Goal: Transaction & Acquisition: Purchase product/service

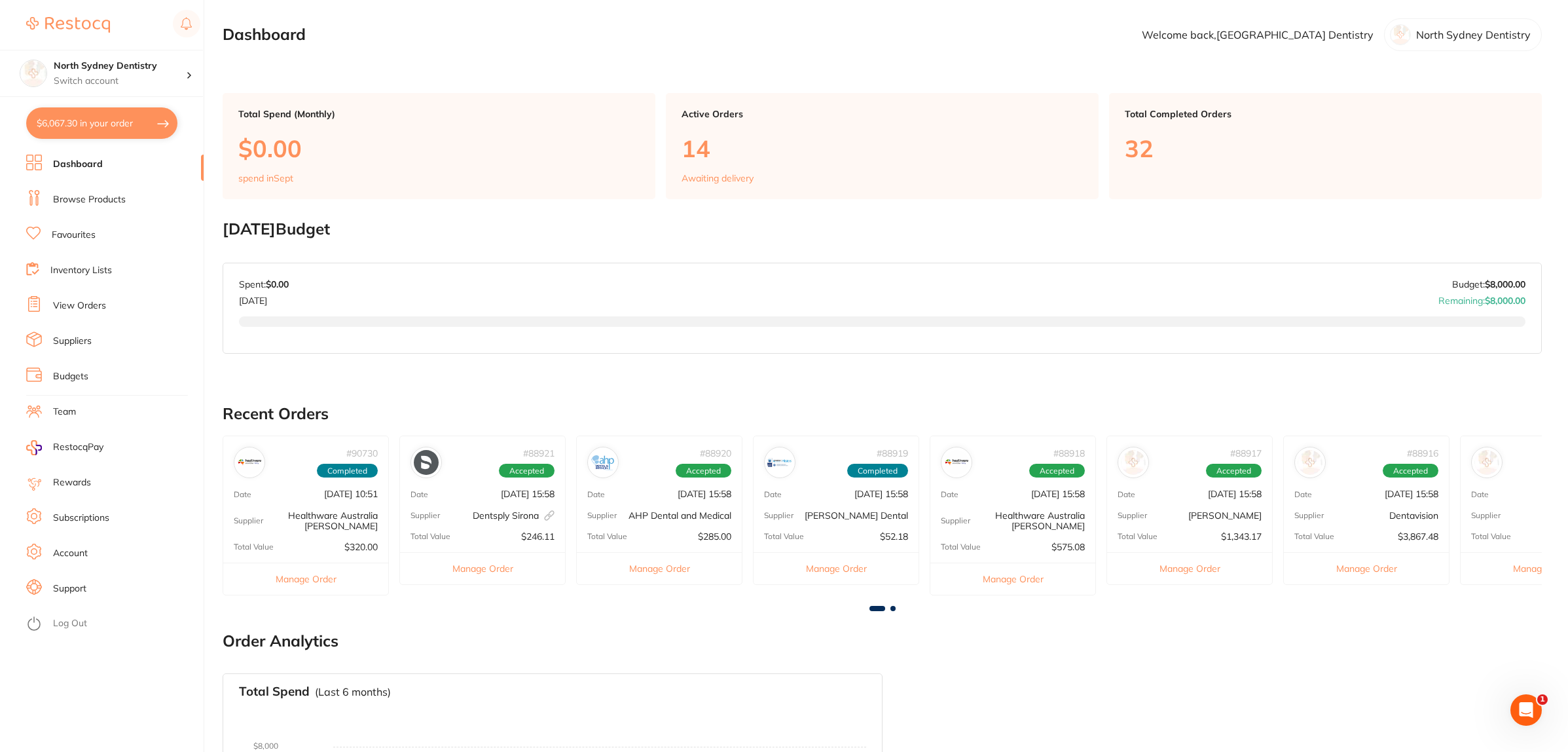
scroll to position [1680, 0]
click at [107, 196] on link "Browse Products" at bounding box center [89, 199] width 73 height 13
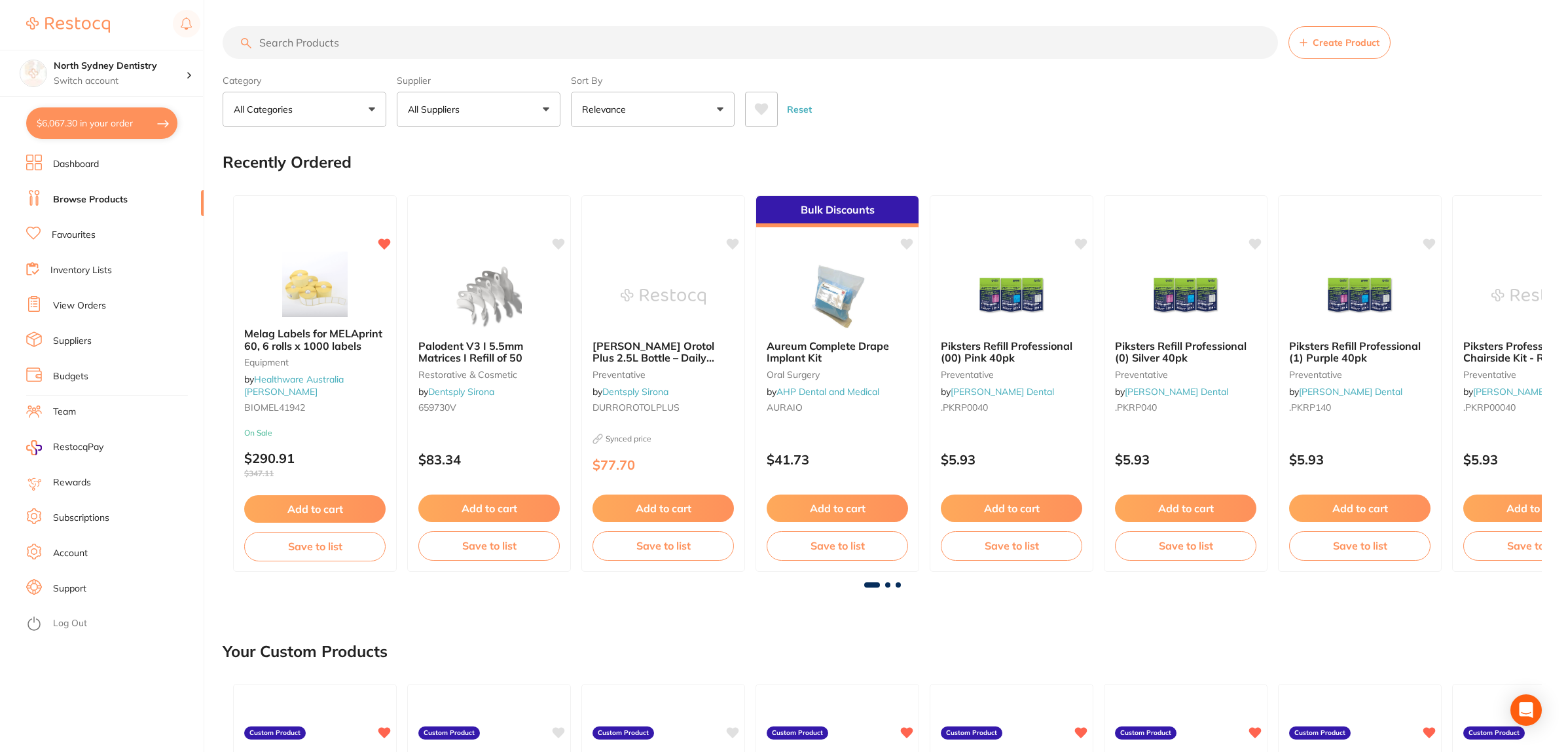
click at [348, 43] on input "search" at bounding box center [750, 42] width 1056 height 32
click at [366, 40] on input "search" at bounding box center [750, 42] width 1056 height 32
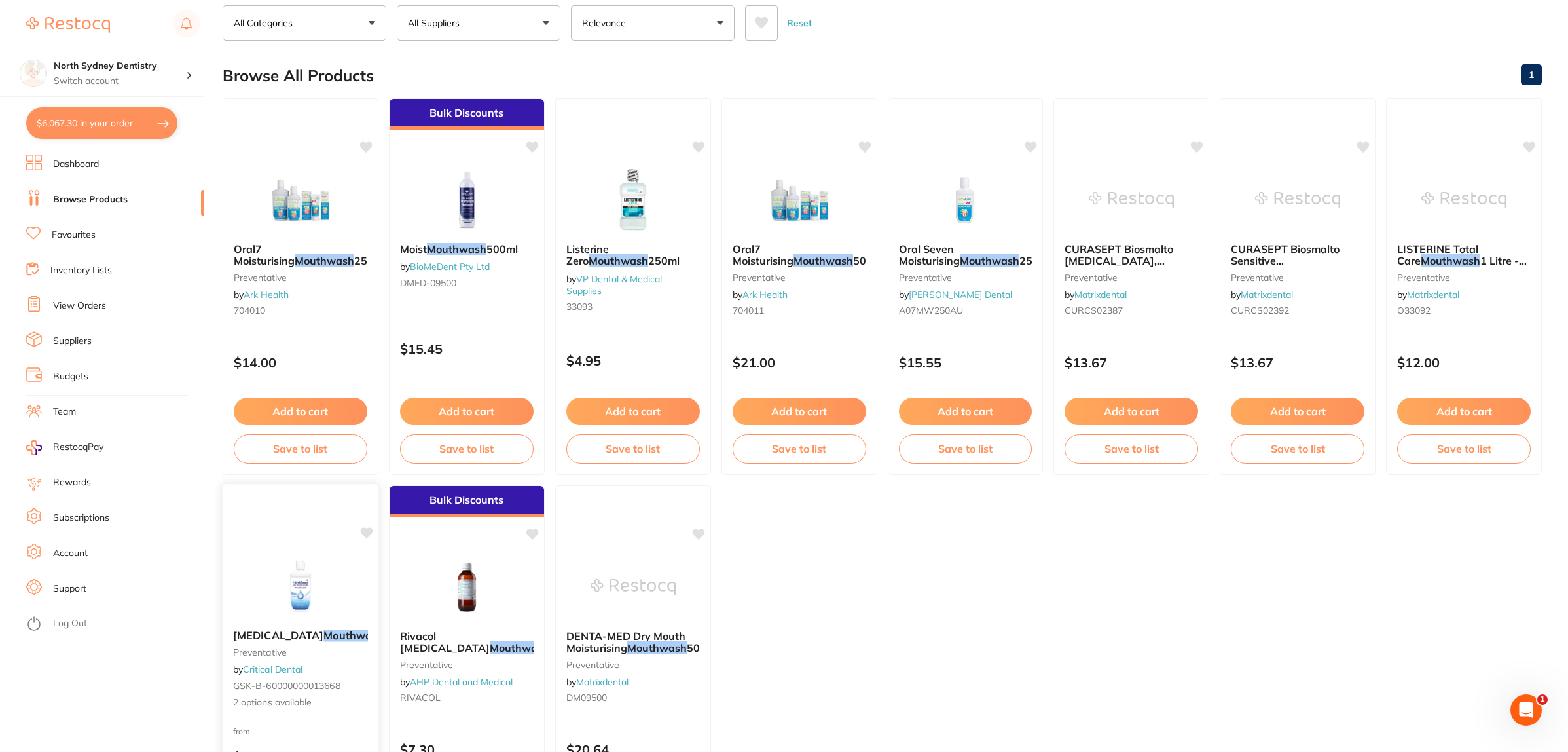
scroll to position [164, 0]
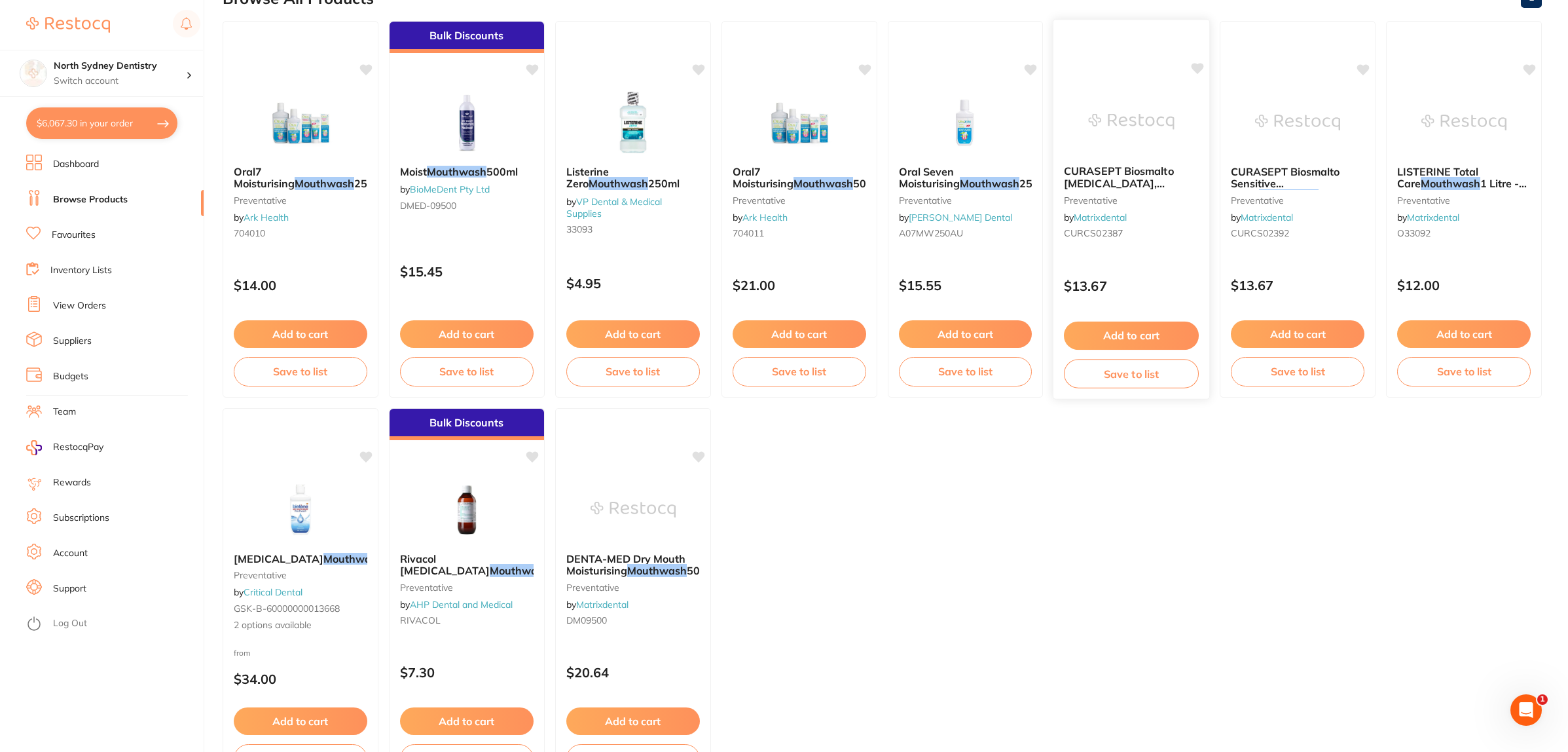
type input "mouthwash"
click at [1156, 82] on div "CURASEPT Biosmalto [MEDICAL_DATA], [MEDICAL_DATA] & Erosion Mouthwash 300ml 250…" at bounding box center [1131, 209] width 158 height 381
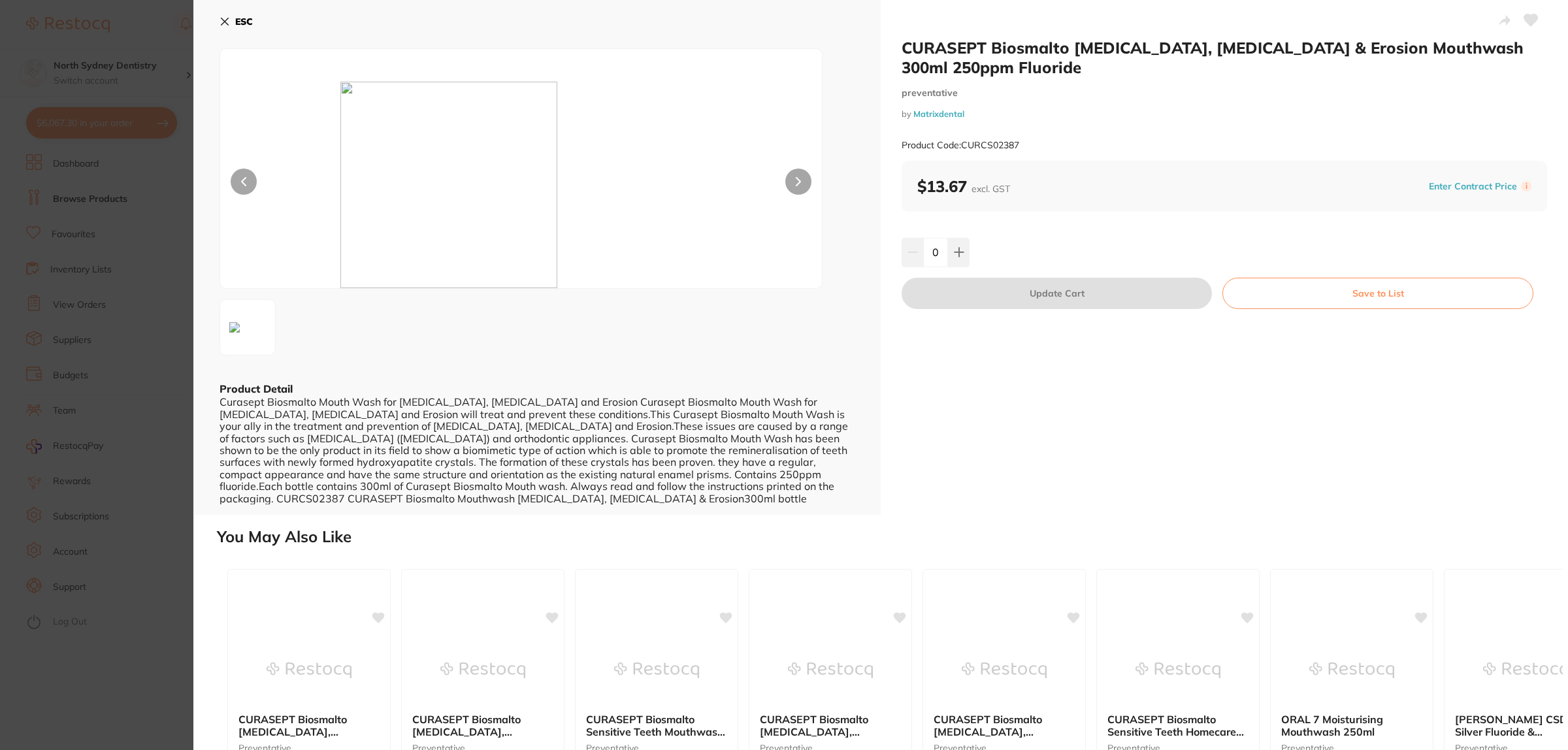
drag, startPoint x: 183, startPoint y: 310, endPoint x: 1445, endPoint y: 230, distance: 1264.5
click at [187, 310] on section "CURASEPT Biosmalto [MEDICAL_DATA], [MEDICAL_DATA] & Erosion Mouthwash 300ml 250…" at bounding box center [784, 375] width 1568 height 750
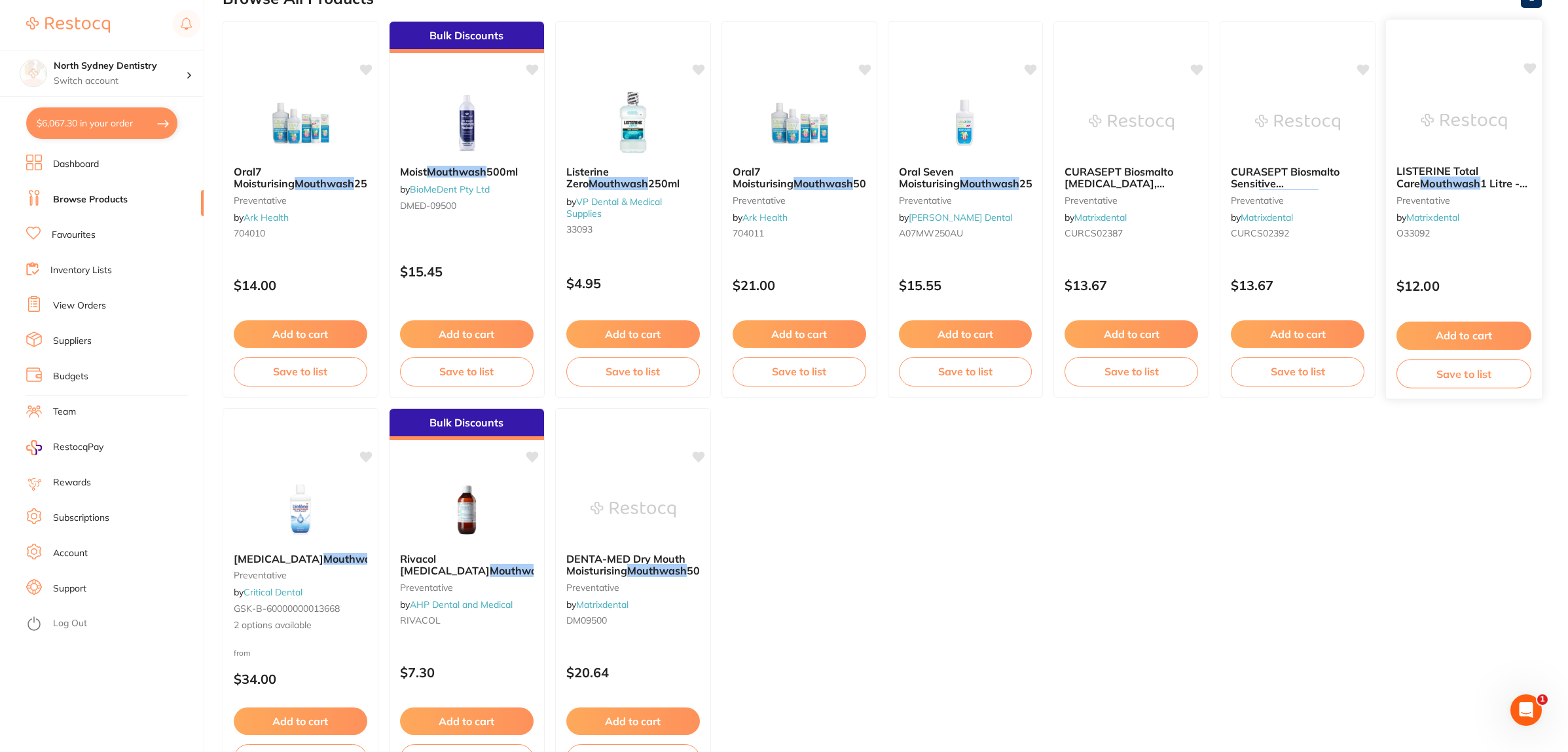
click at [1464, 175] on span "LISTERINE Total Care" at bounding box center [1437, 177] width 82 height 25
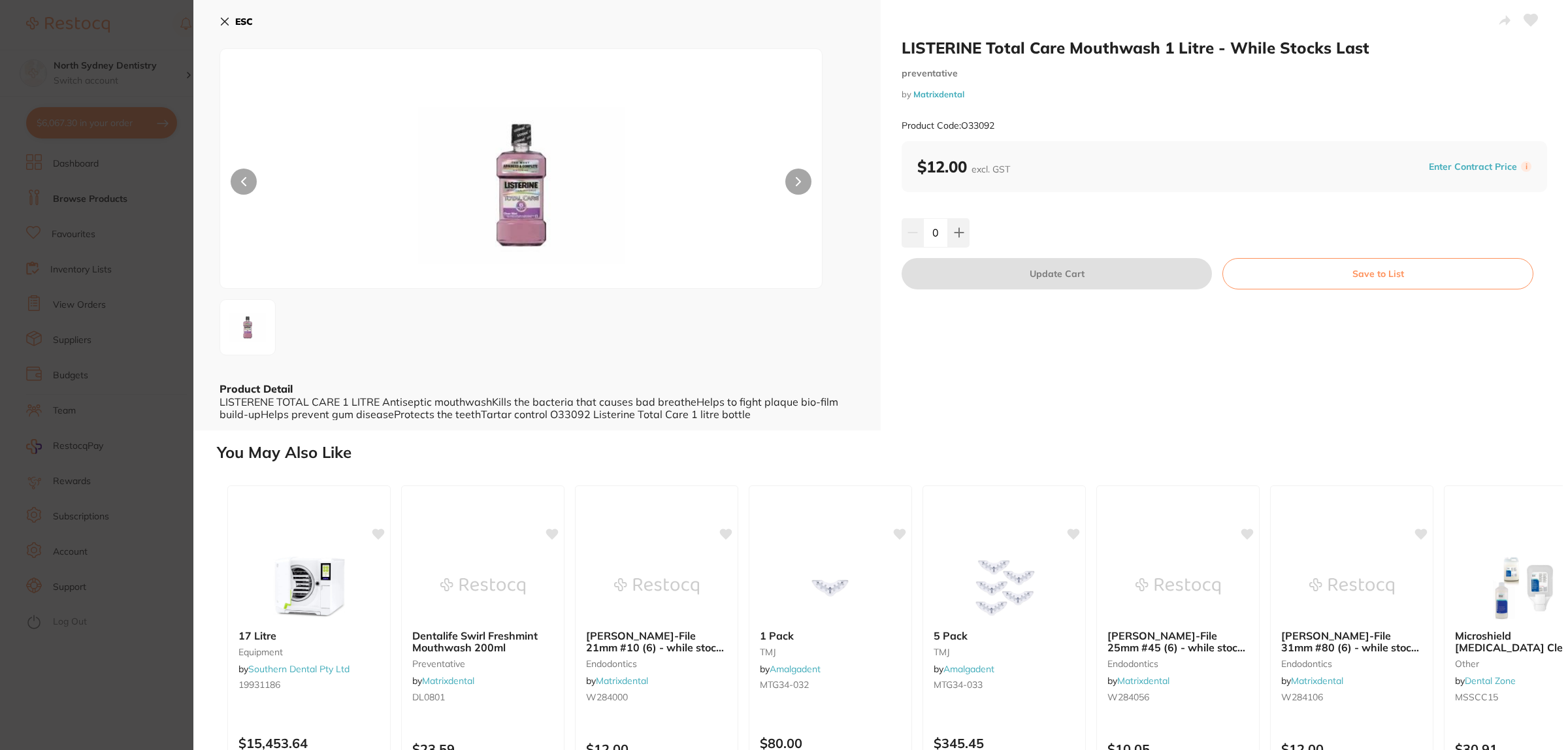
click at [194, 388] on div "ESC Product Detail LISTERENE TOTAL CARE 1 LITRE Antiseptic mouthwashKills the b…" at bounding box center [537, 215] width 687 height 430
click at [110, 351] on section "LISTERINE Total Care Mouthwash 1 Litre - While Stocks Last preventative by Matr…" at bounding box center [784, 375] width 1568 height 750
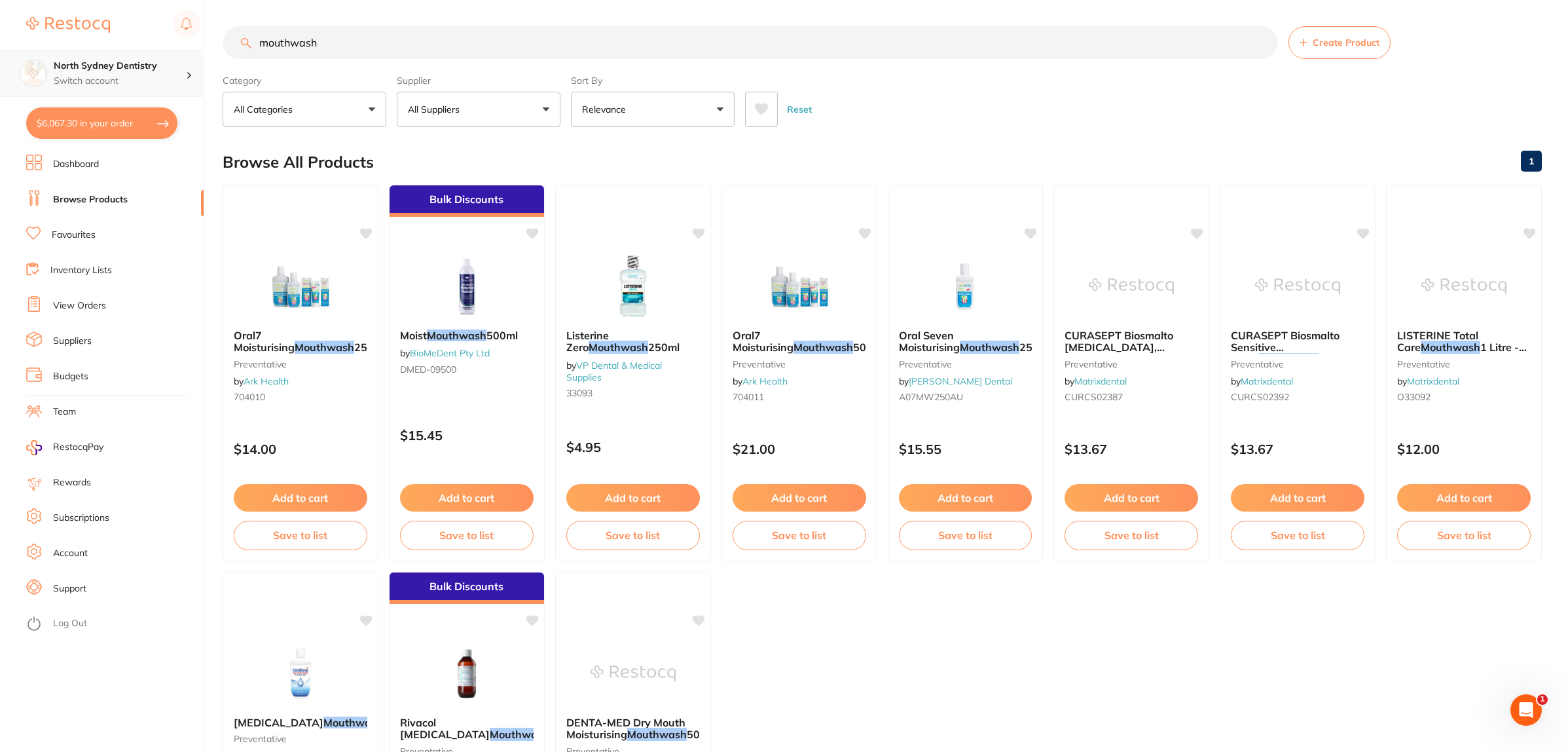
drag, startPoint x: 370, startPoint y: 44, endPoint x: 173, endPoint y: 56, distance: 197.4
click at [173, 56] on div "$6,067.30 North Sydney Dentistry Switch account [GEOGRAPHIC_DATA] Dentistry $6,…" at bounding box center [784, 376] width 1568 height 752
click at [397, 36] on input "mouthwash" at bounding box center [750, 42] width 1056 height 32
drag, startPoint x: 397, startPoint y: 35, endPoint x: 73, endPoint y: 30, distance: 324.0
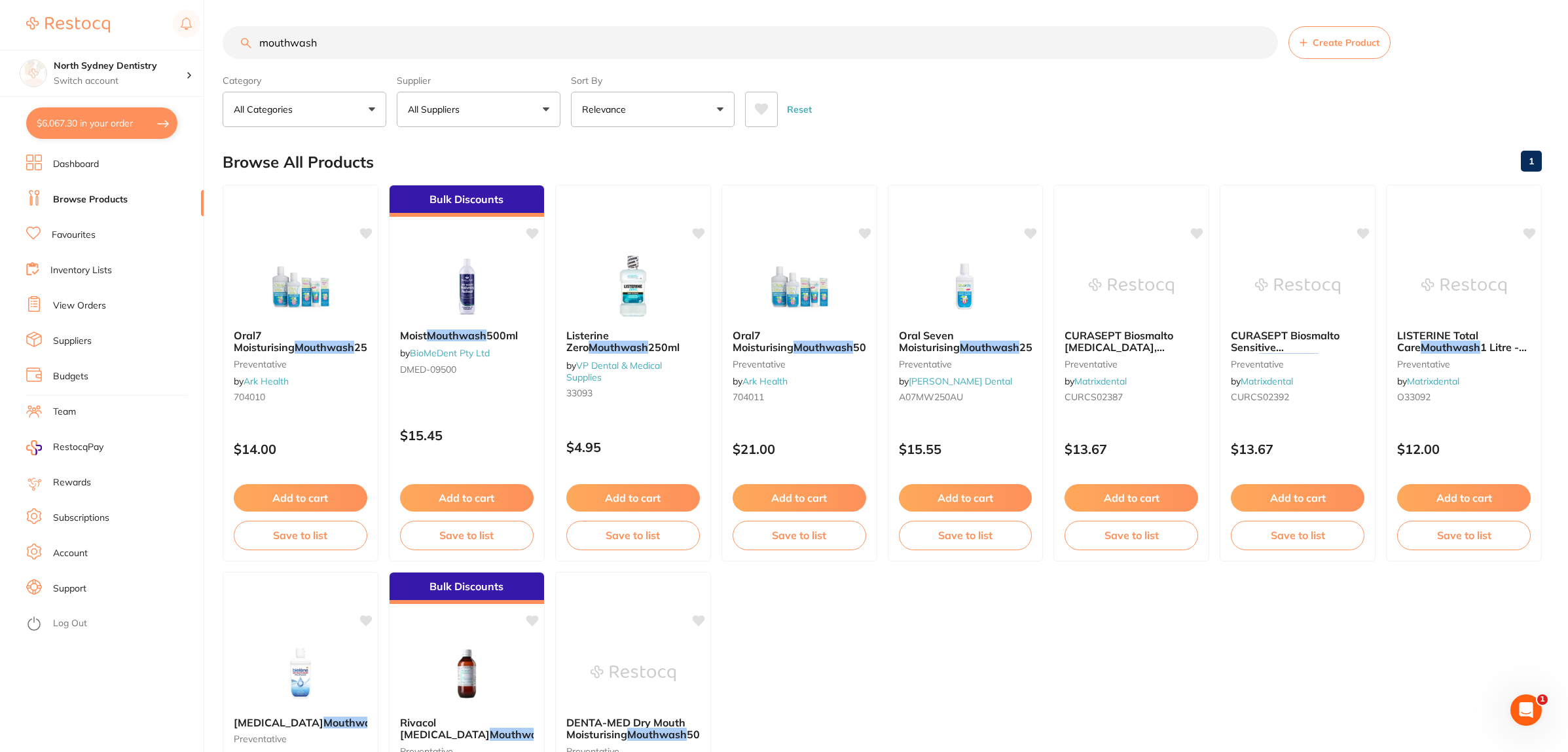
click at [75, 32] on div "$6,067.30 North Sydney Dentistry Switch account [GEOGRAPHIC_DATA] Dentistry $6,…" at bounding box center [784, 376] width 1568 height 752
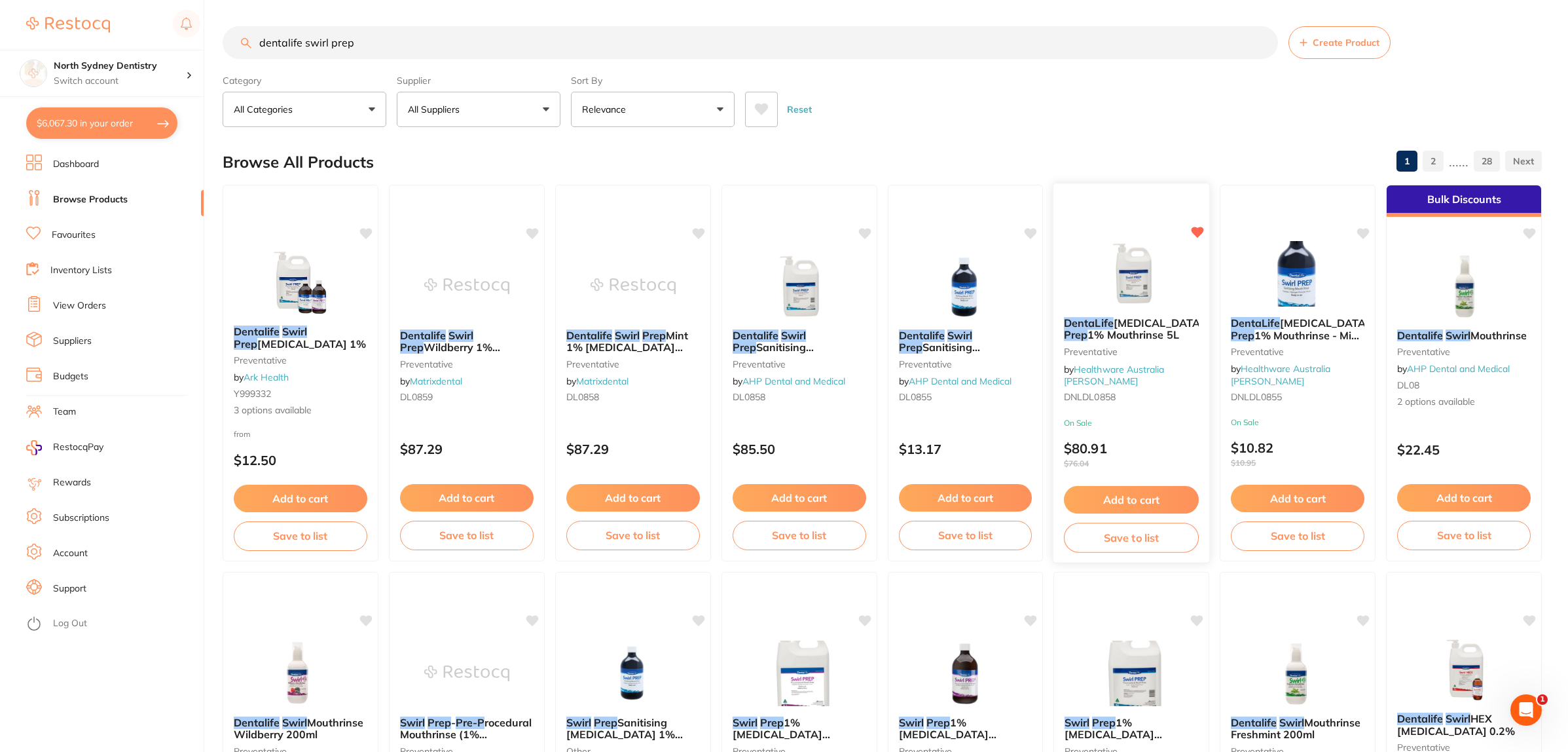
type input "dentalife swirl prep"
click at [1104, 277] on img at bounding box center [1132, 273] width 85 height 66
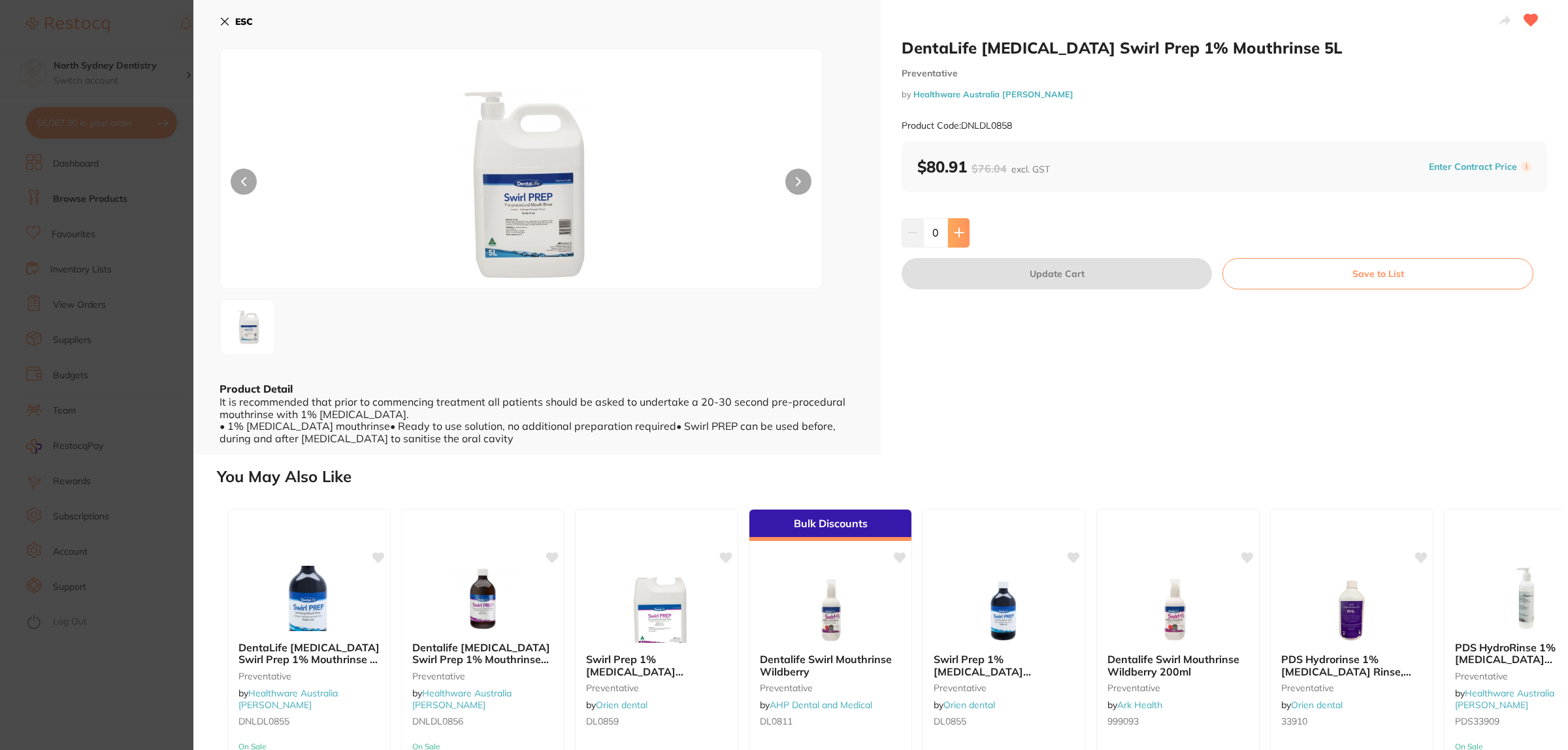
click at [955, 240] on button at bounding box center [958, 232] width 21 height 28
type input "3"
click at [1028, 282] on button "Update Cart" at bounding box center [1057, 274] width 310 height 32
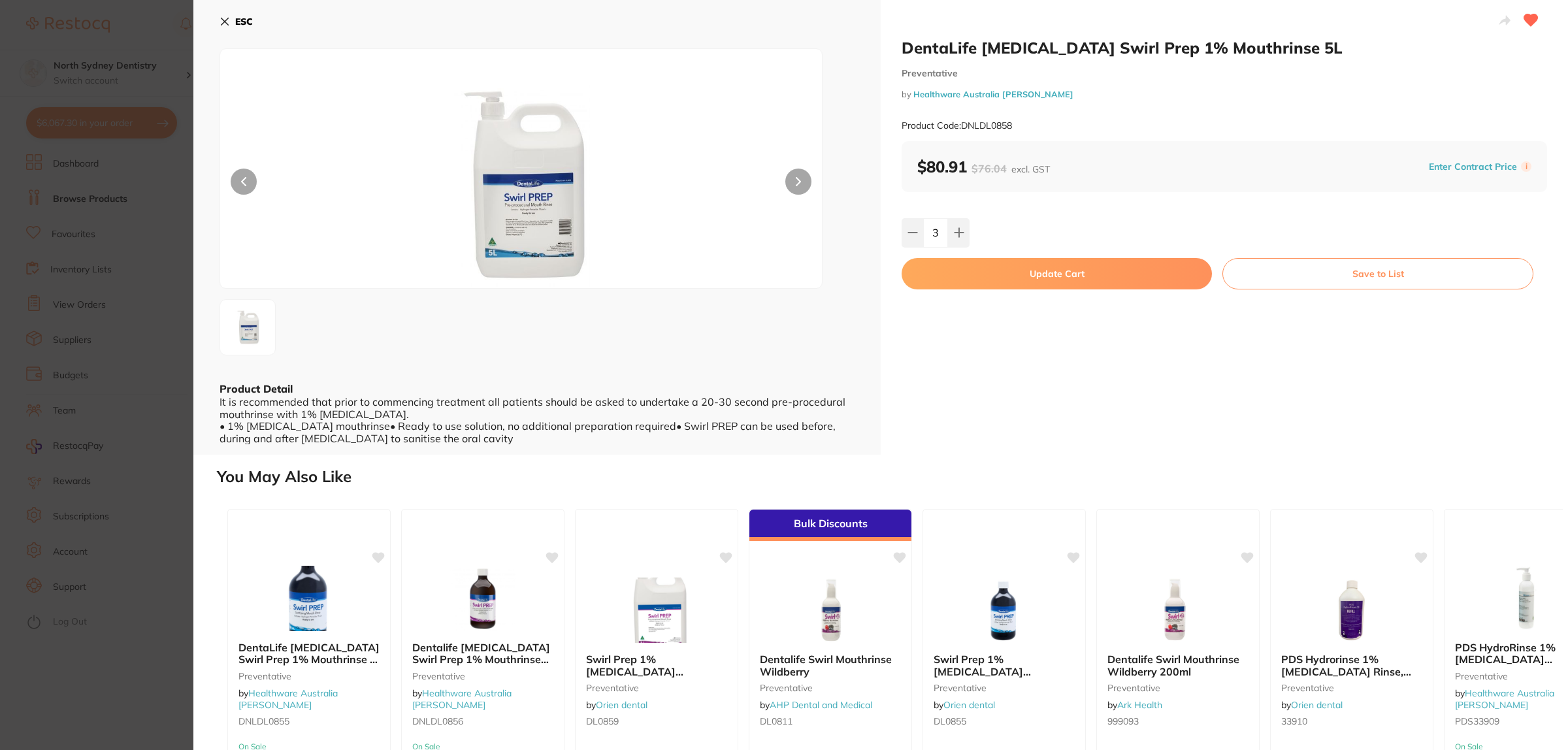
checkbox input "false"
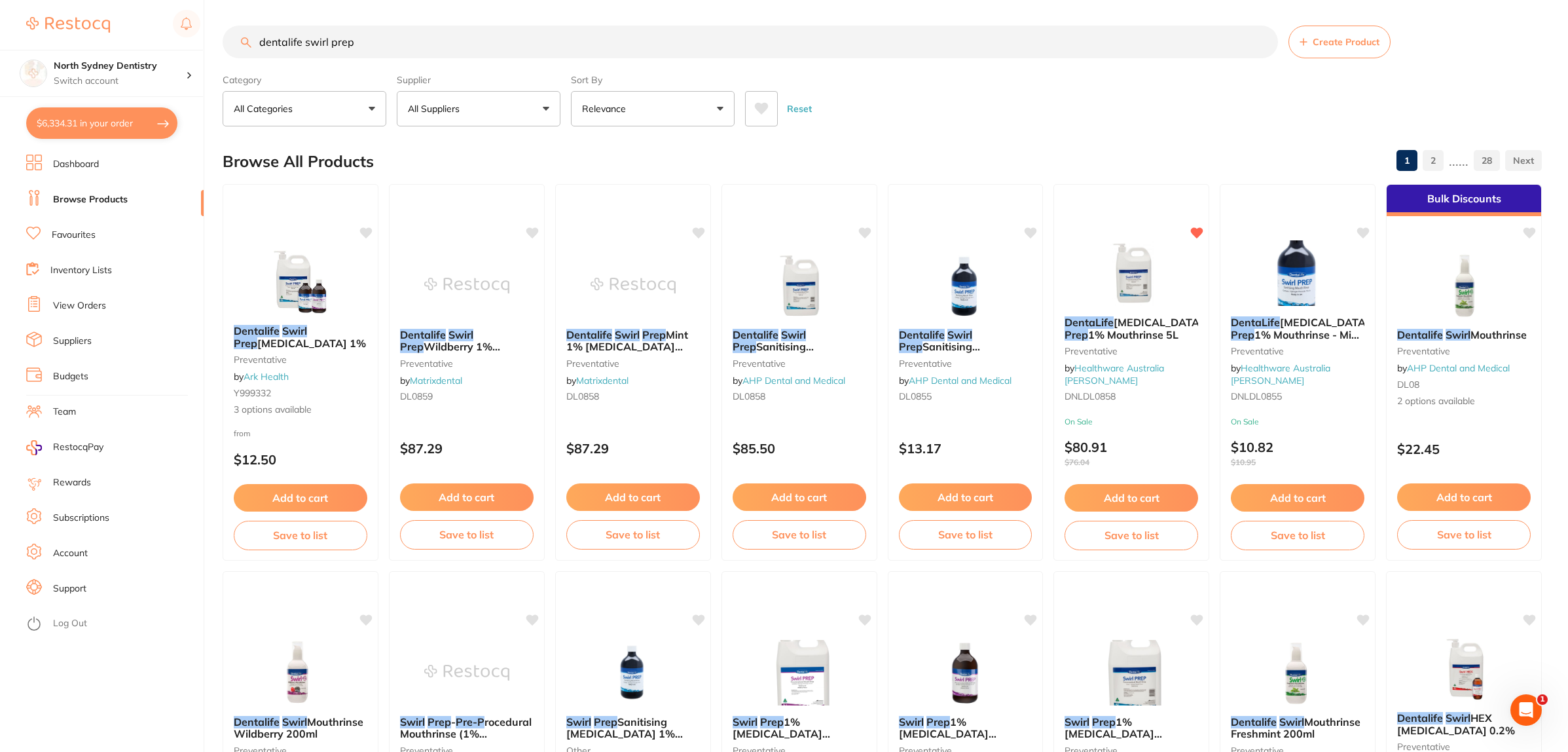
drag, startPoint x: 412, startPoint y: 47, endPoint x: 21, endPoint y: 93, distance: 393.7
click at [0, 28] on div "$6,334.31 North Sydney Dentistry Switch account North Sydney Dentistry $6,334.3…" at bounding box center [784, 375] width 1568 height 752
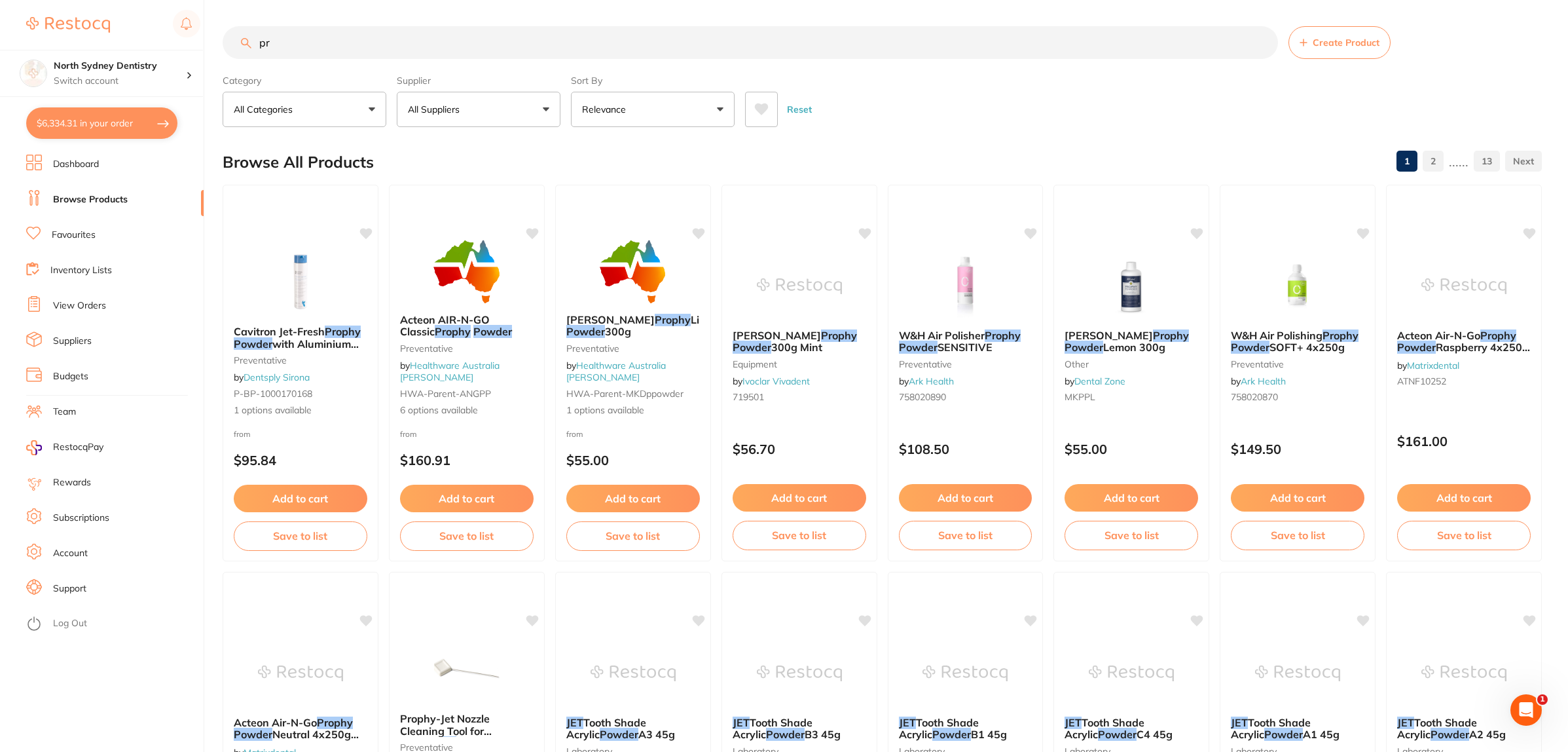
type input "p"
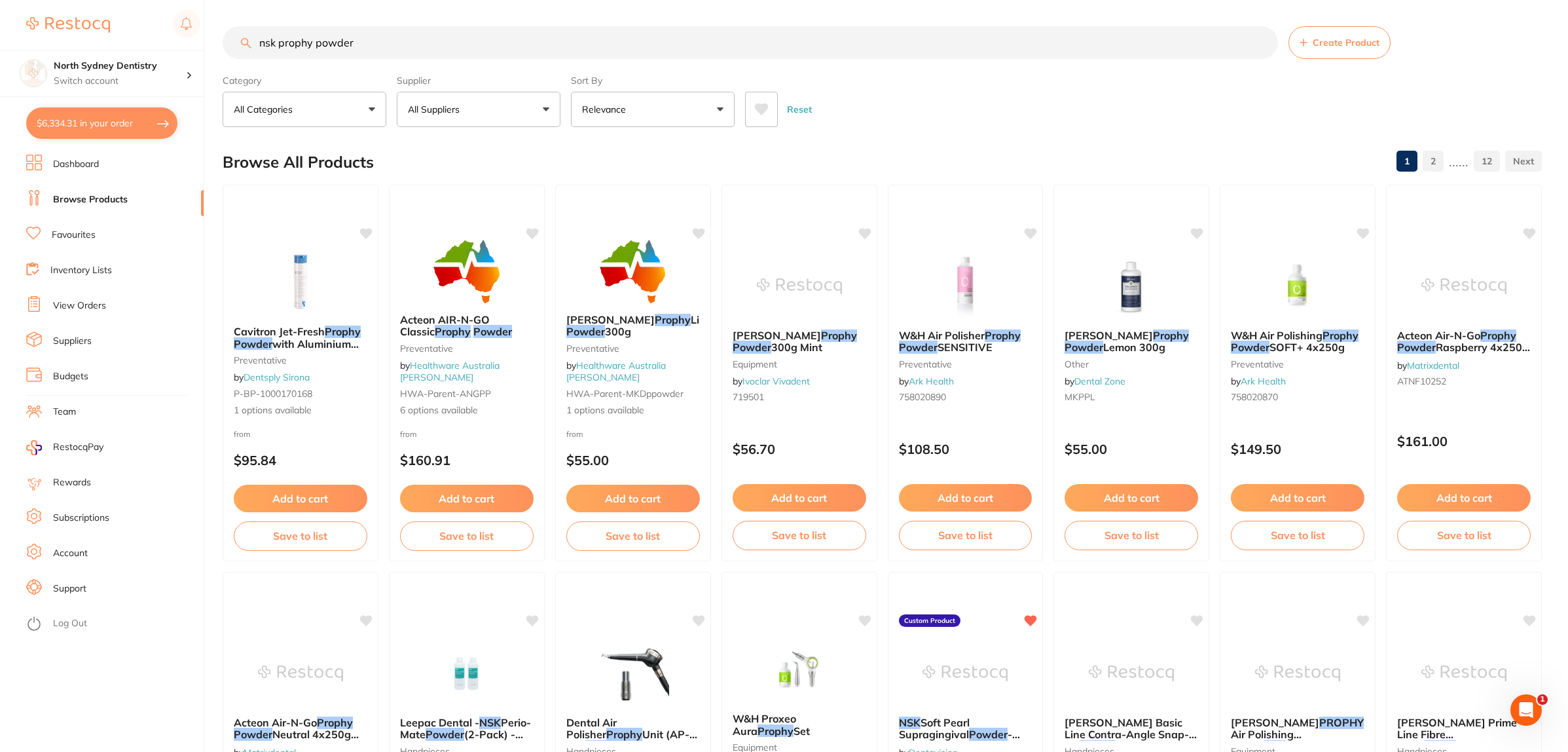
drag, startPoint x: 417, startPoint y: 53, endPoint x: 312, endPoint y: 44, distance: 105.4
click at [312, 44] on input "nsk prophy powder" at bounding box center [750, 42] width 1056 height 32
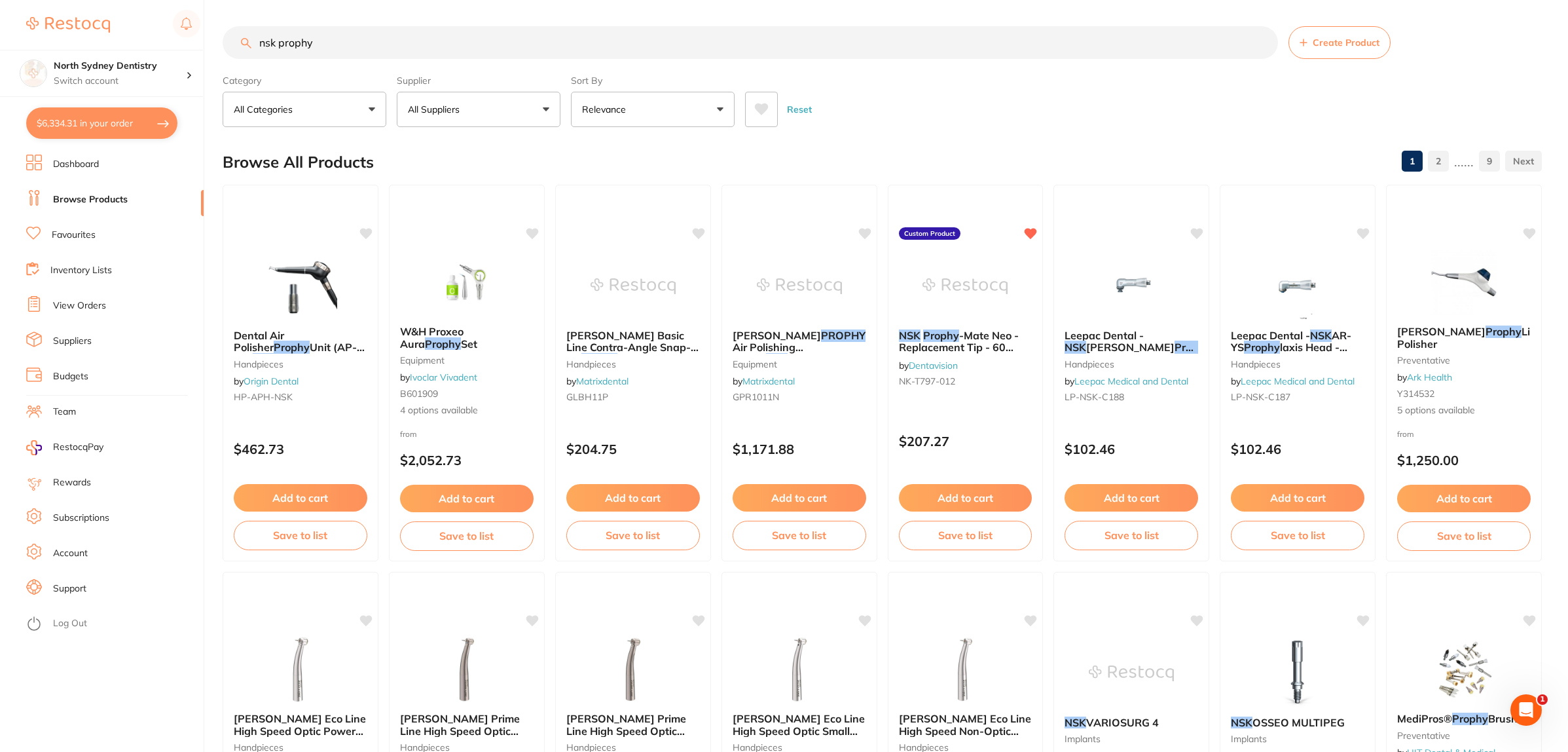
click at [509, 107] on button "All Suppliers" at bounding box center [478, 109] width 164 height 36
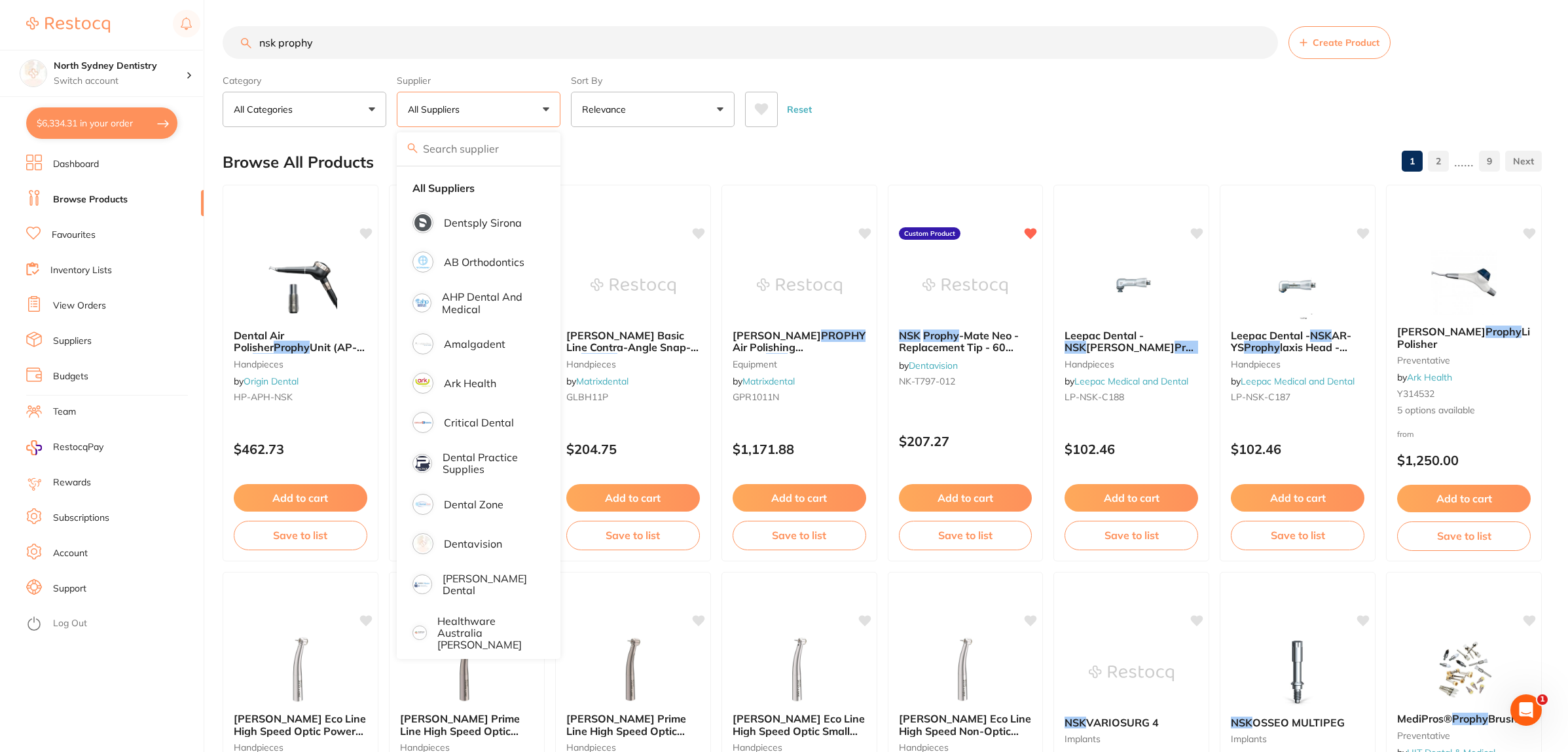
click at [362, 52] on input "nsk prophy" at bounding box center [750, 42] width 1056 height 32
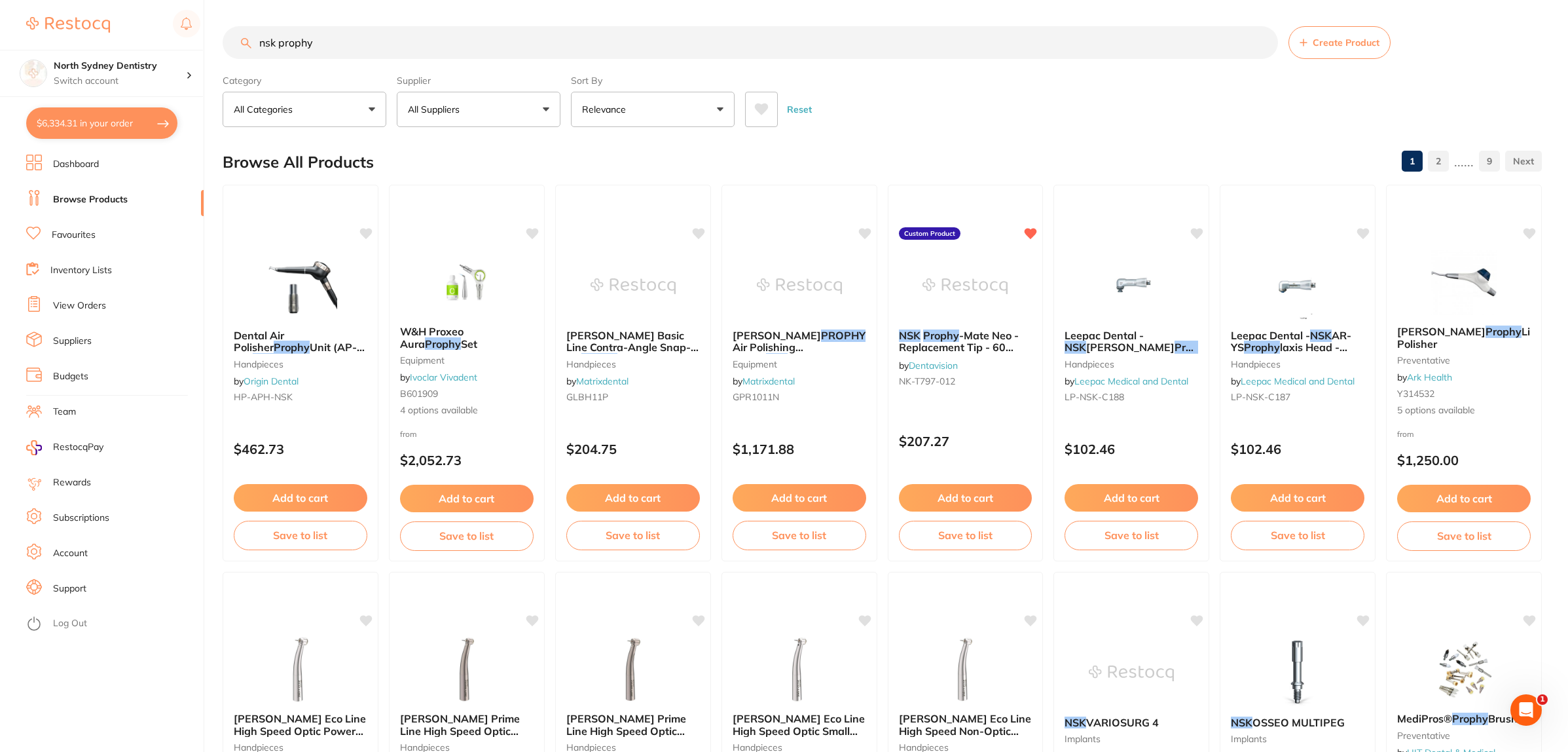
drag, startPoint x: 362, startPoint y: 52, endPoint x: 283, endPoint y: 51, distance: 79.0
click at [283, 51] on input "nsk prophy" at bounding box center [750, 42] width 1056 height 32
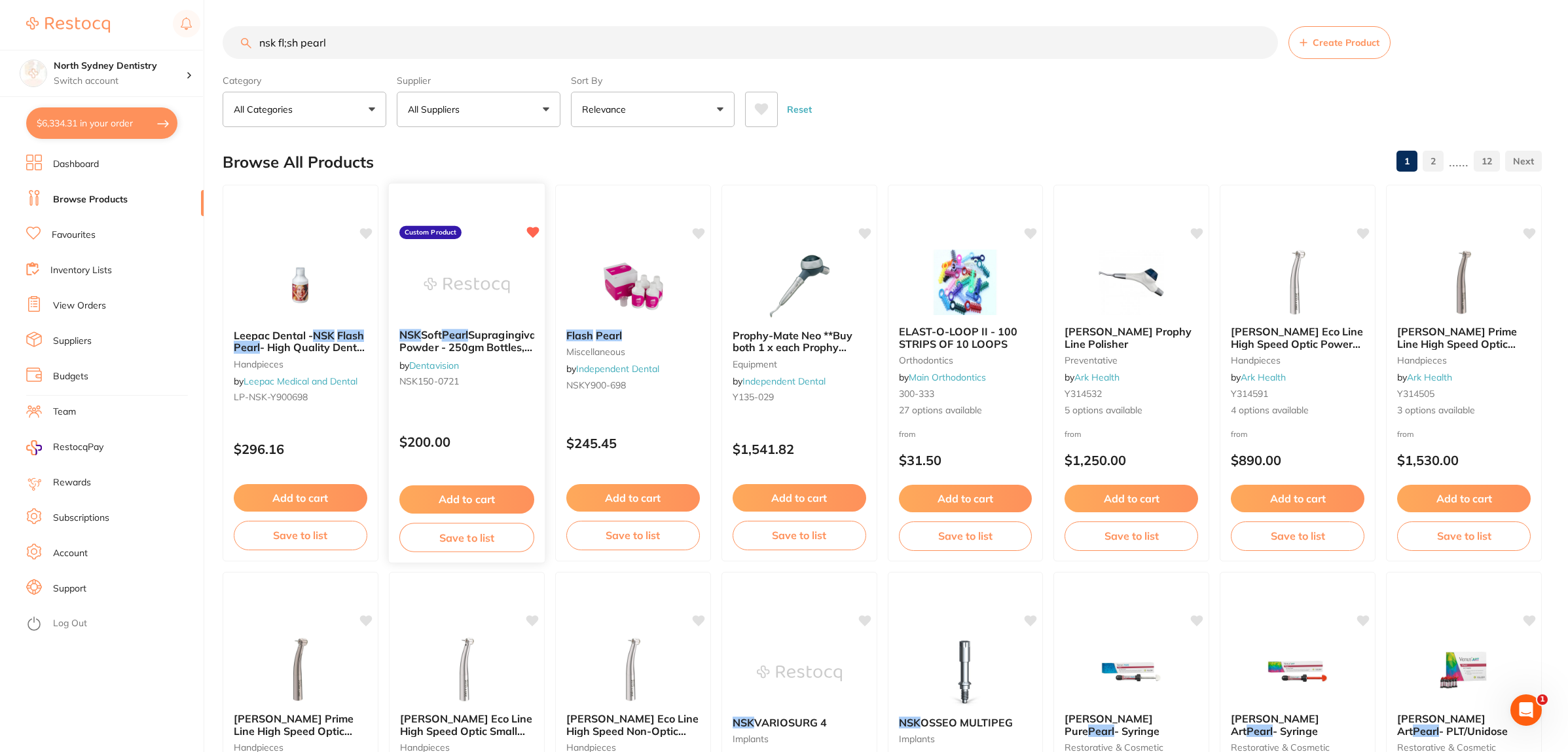
type input "nsk fl;sh pearl"
click at [503, 290] on img at bounding box center [466, 286] width 85 height 66
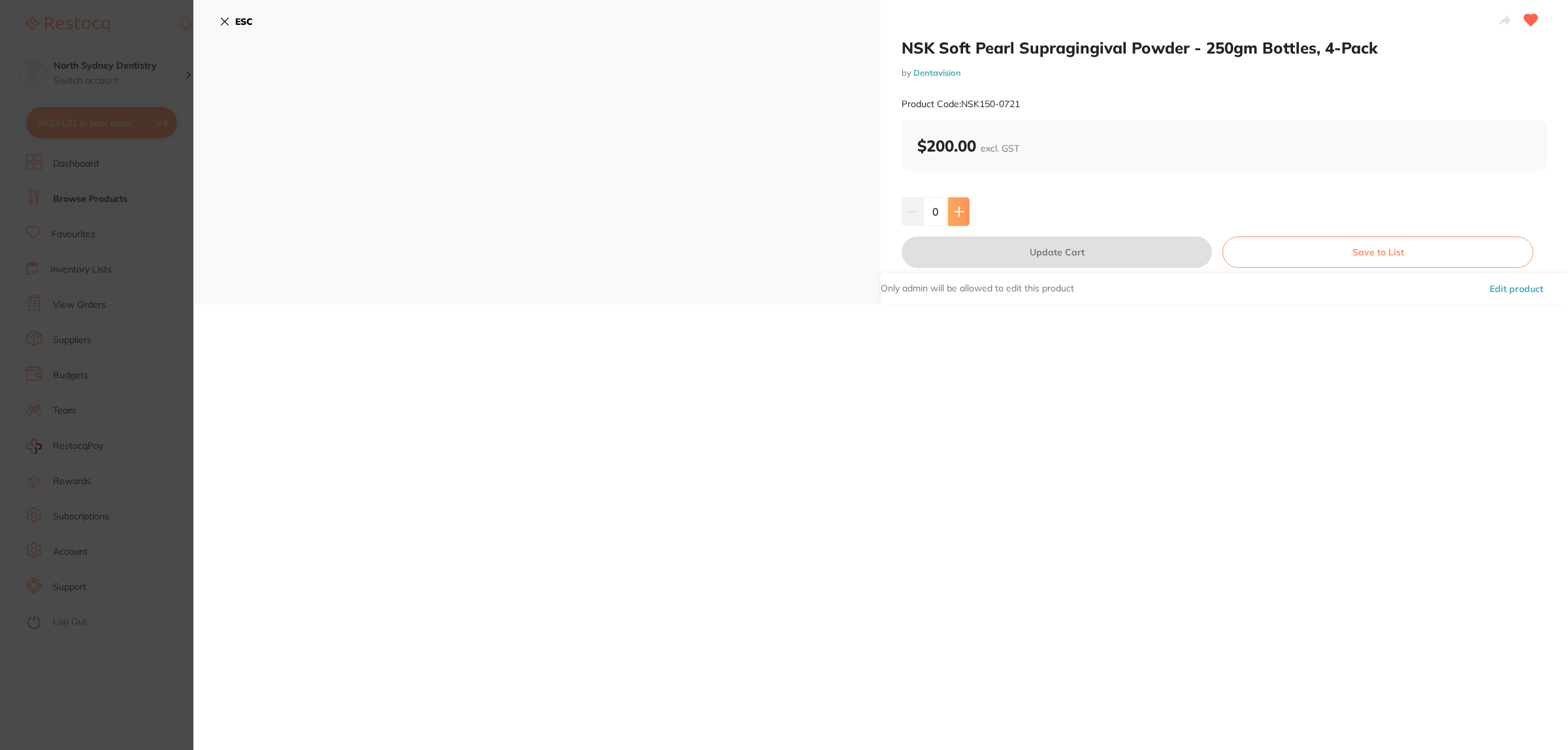
click at [962, 219] on button at bounding box center [958, 212] width 21 height 28
type input "1"
click at [993, 265] on button "Update Cart" at bounding box center [1057, 252] width 310 height 32
checkbox input "false"
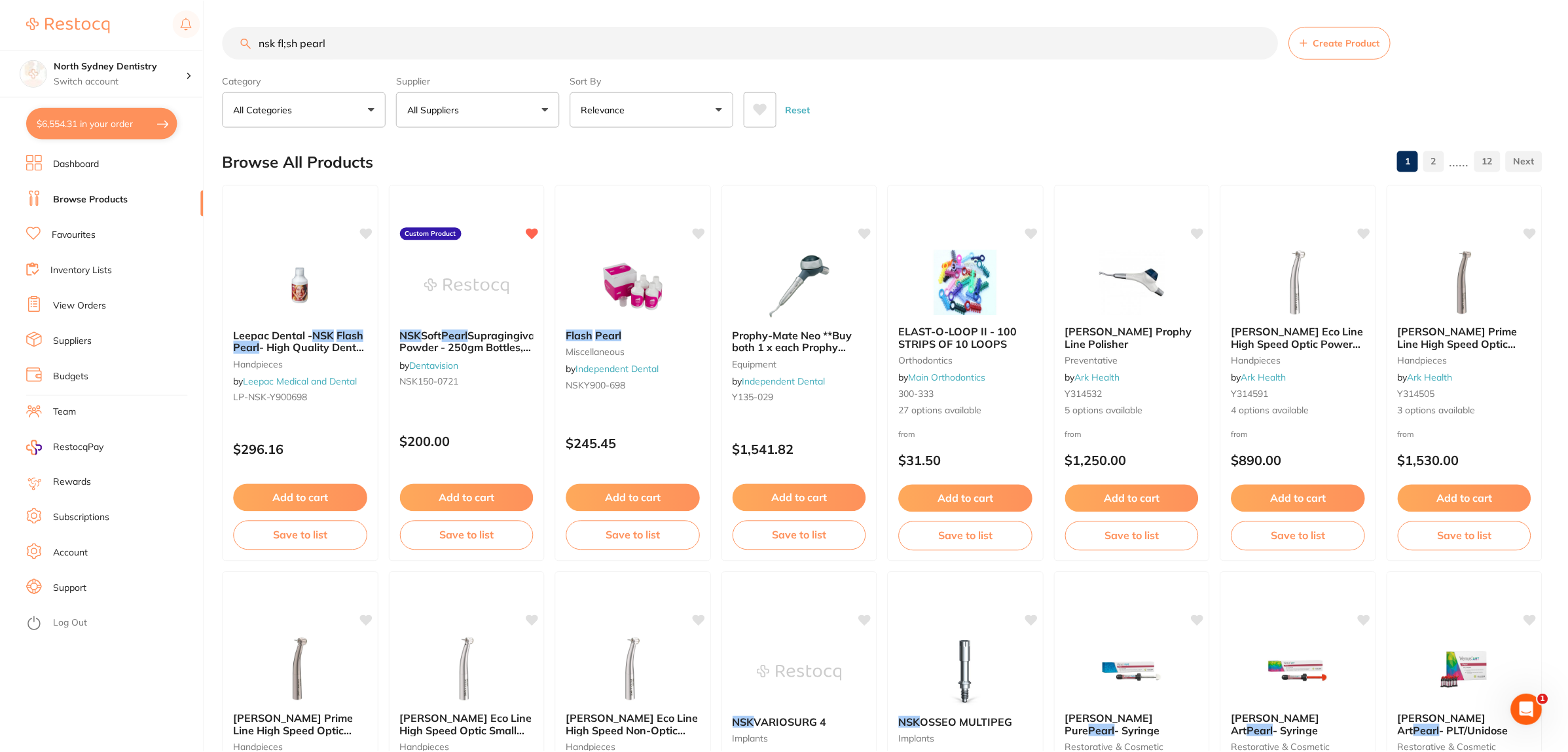
scroll to position [3, 0]
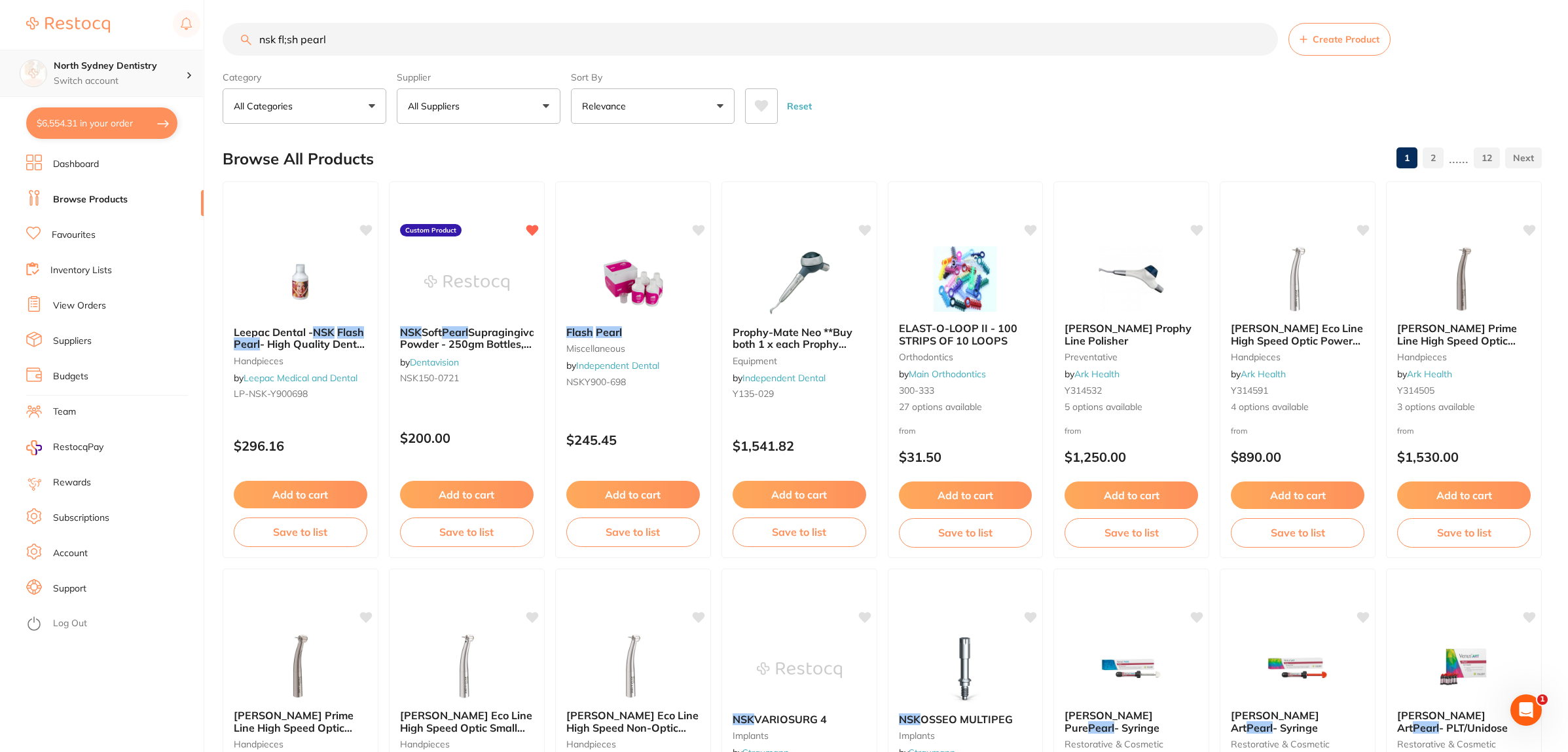
drag, startPoint x: 370, startPoint y: 32, endPoint x: 59, endPoint y: 53, distance: 311.7
click at [59, 53] on div "$6,554.31 North Sydney Dentistry Switch account North Sydney Dentistry $6,554.3…" at bounding box center [784, 373] width 1568 height 752
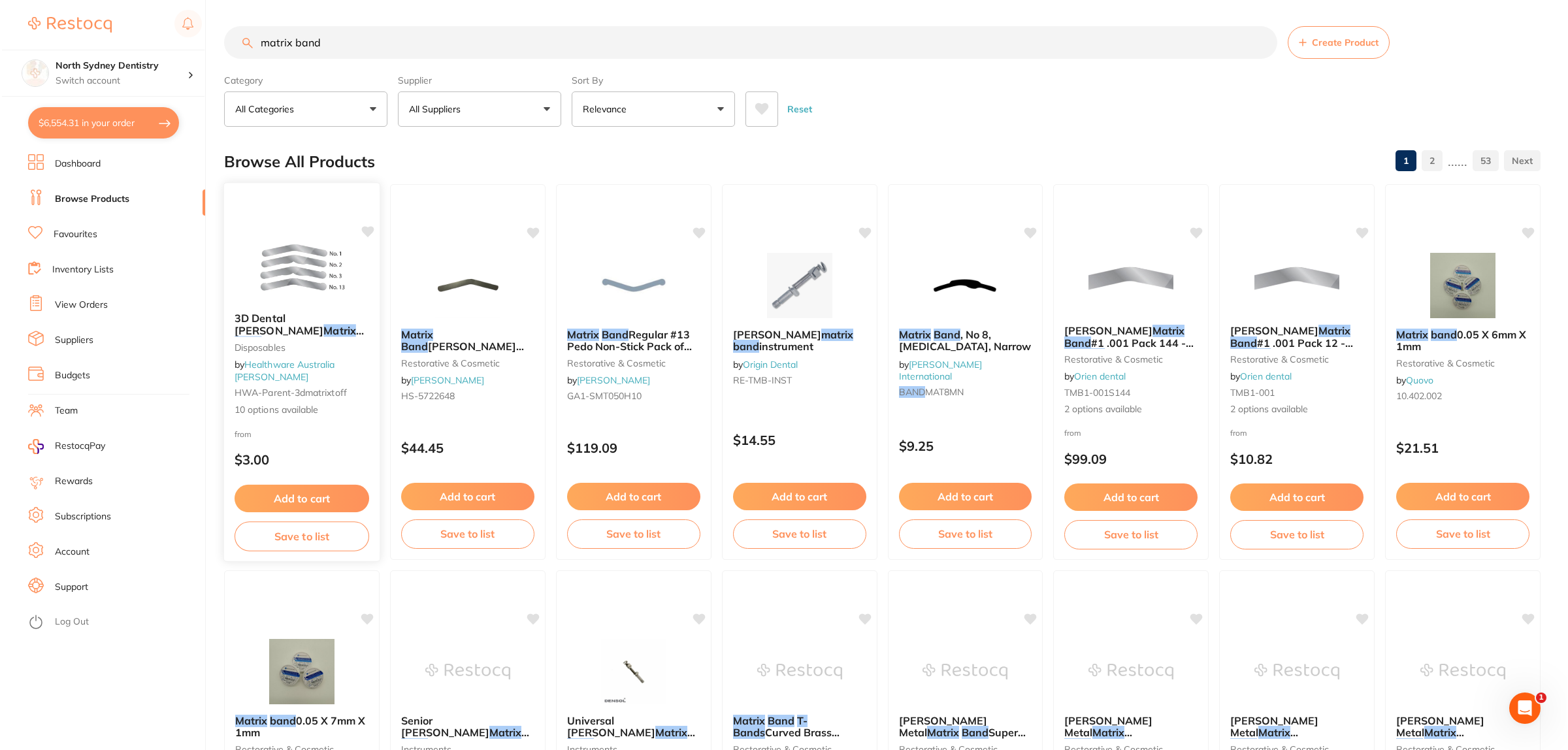
scroll to position [0, 0]
click at [275, 249] on img at bounding box center [299, 269] width 85 height 66
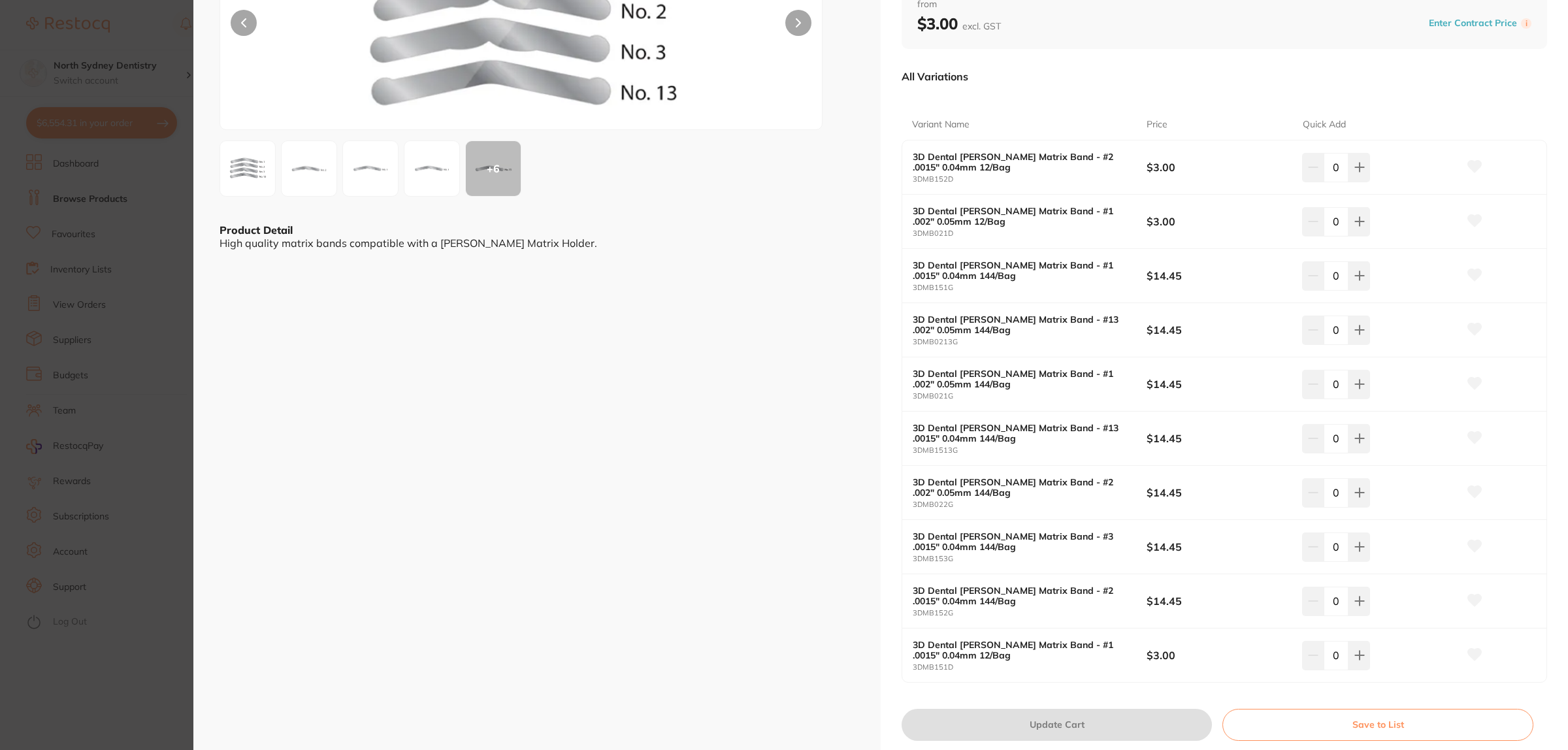
scroll to position [163, 0]
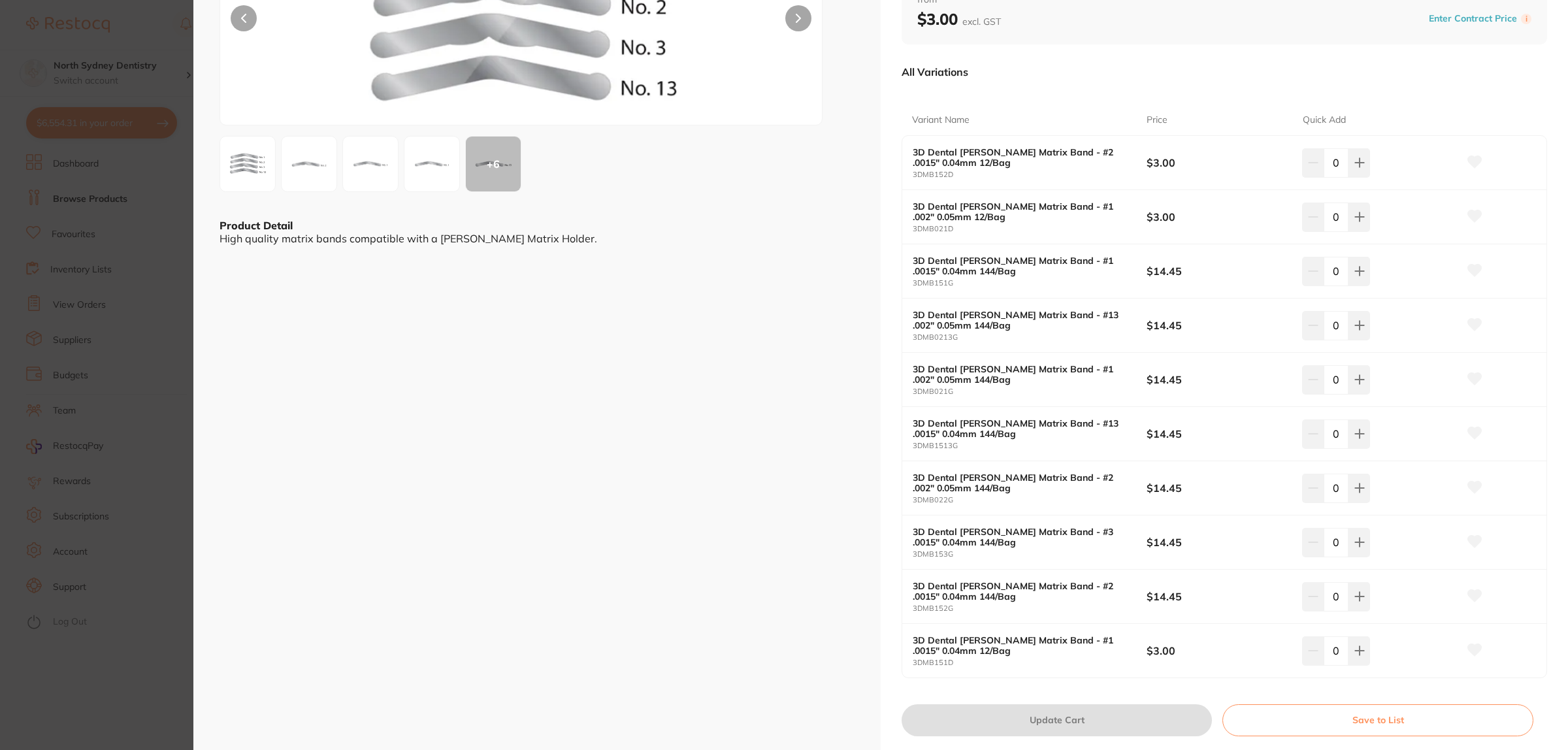
click at [80, 365] on section "3D Dental [PERSON_NAME] Matrix Band Disposables by Healthware Australia [PERSON…" at bounding box center [784, 375] width 1568 height 750
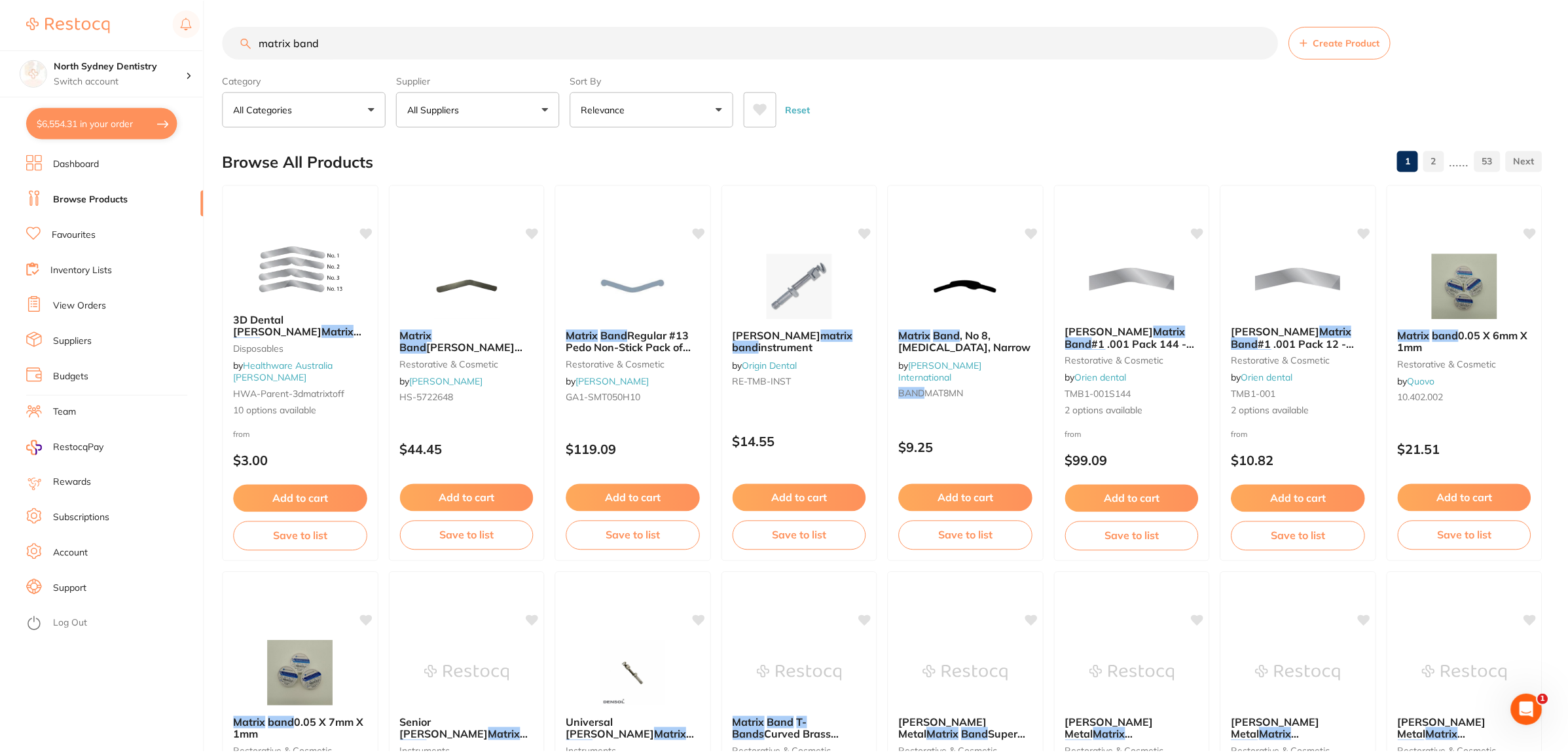
scroll to position [3, 0]
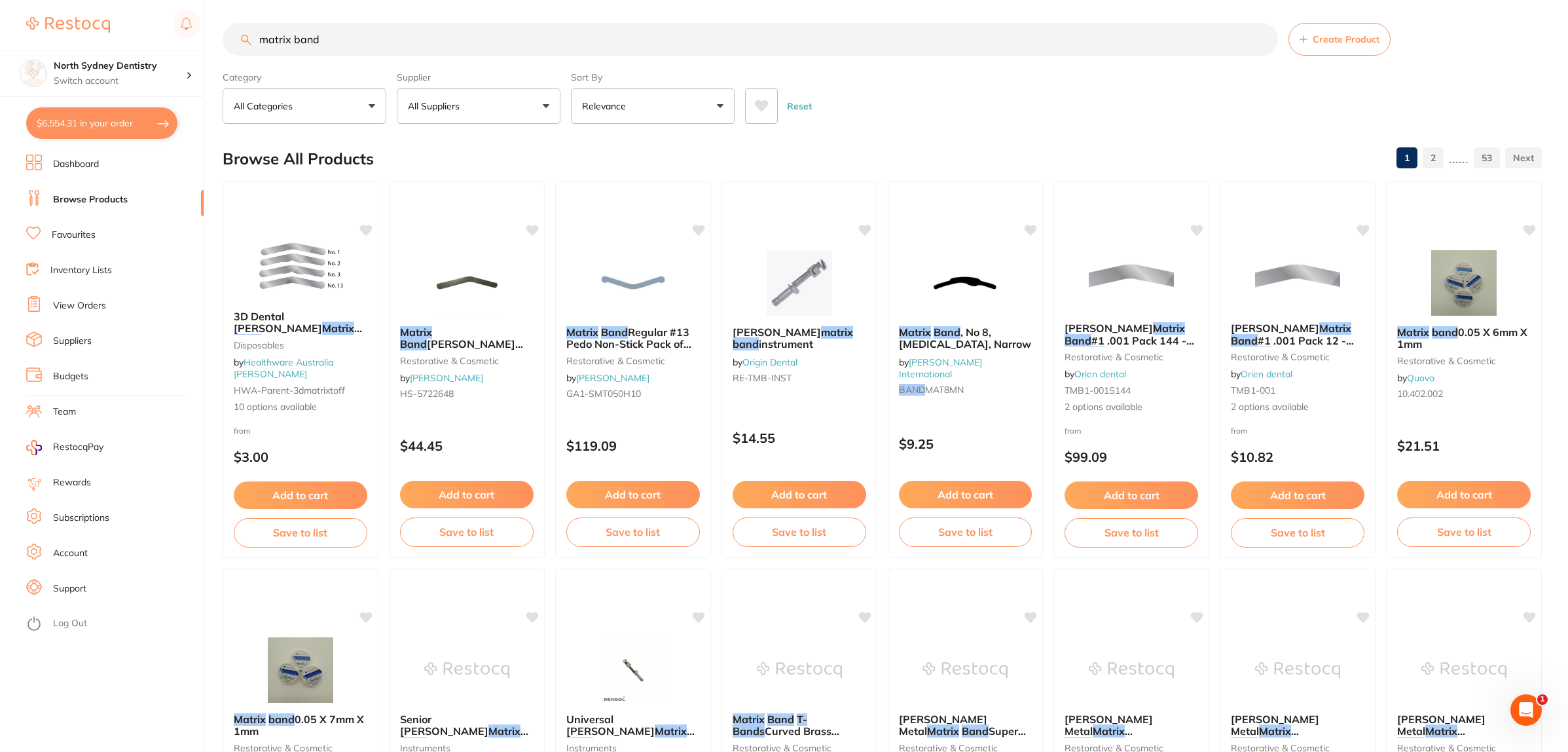
drag, startPoint x: 389, startPoint y: 36, endPoint x: 76, endPoint y: 47, distance: 313.2
click at [76, 47] on div "$6,554.31 North Sydney Dentistry Switch account North Sydney Dentistry $6,554.3…" at bounding box center [784, 373] width 1568 height 752
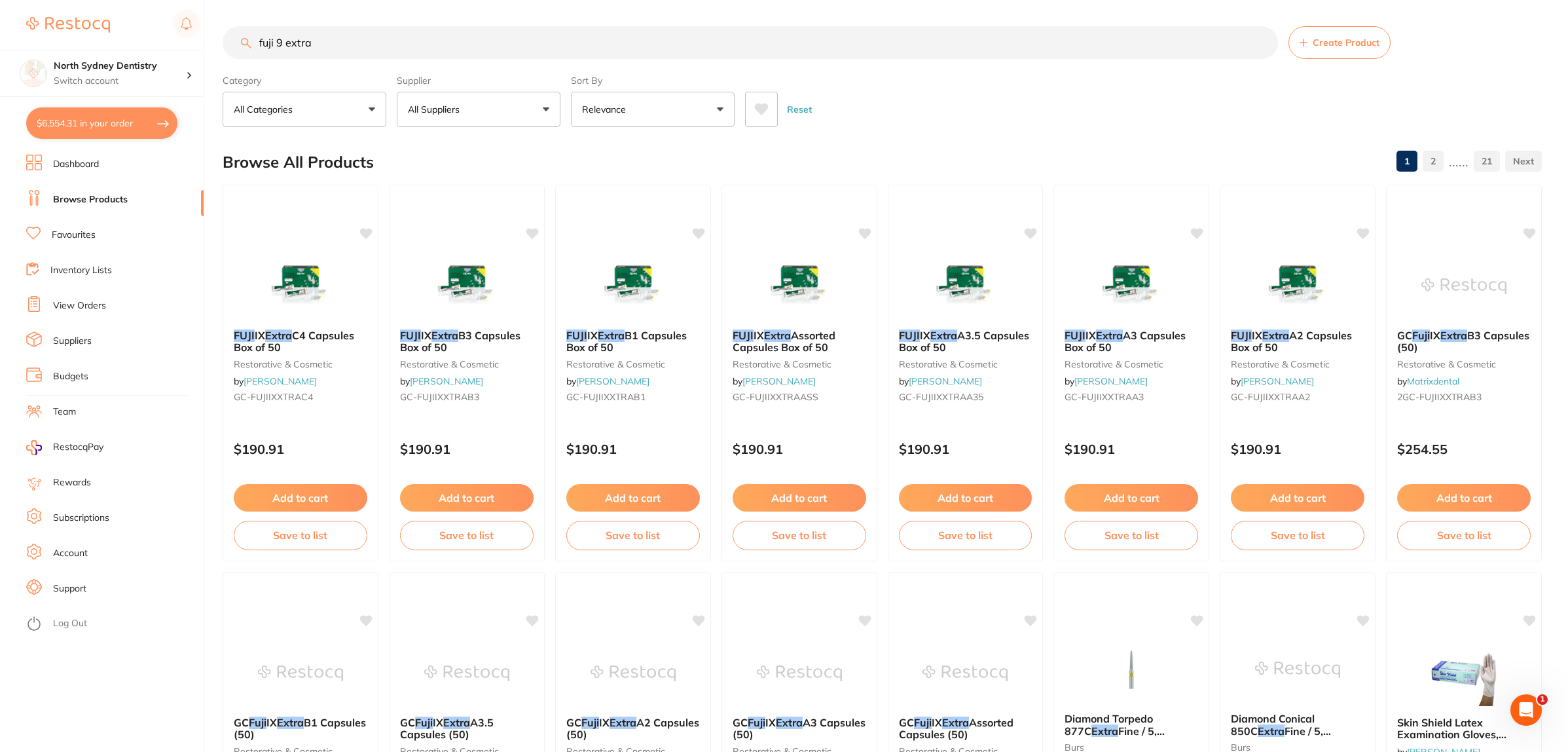
scroll to position [0, 0]
type input "fuji 9 extra"
click at [1297, 499] on button "Add to cart" at bounding box center [1297, 499] width 135 height 28
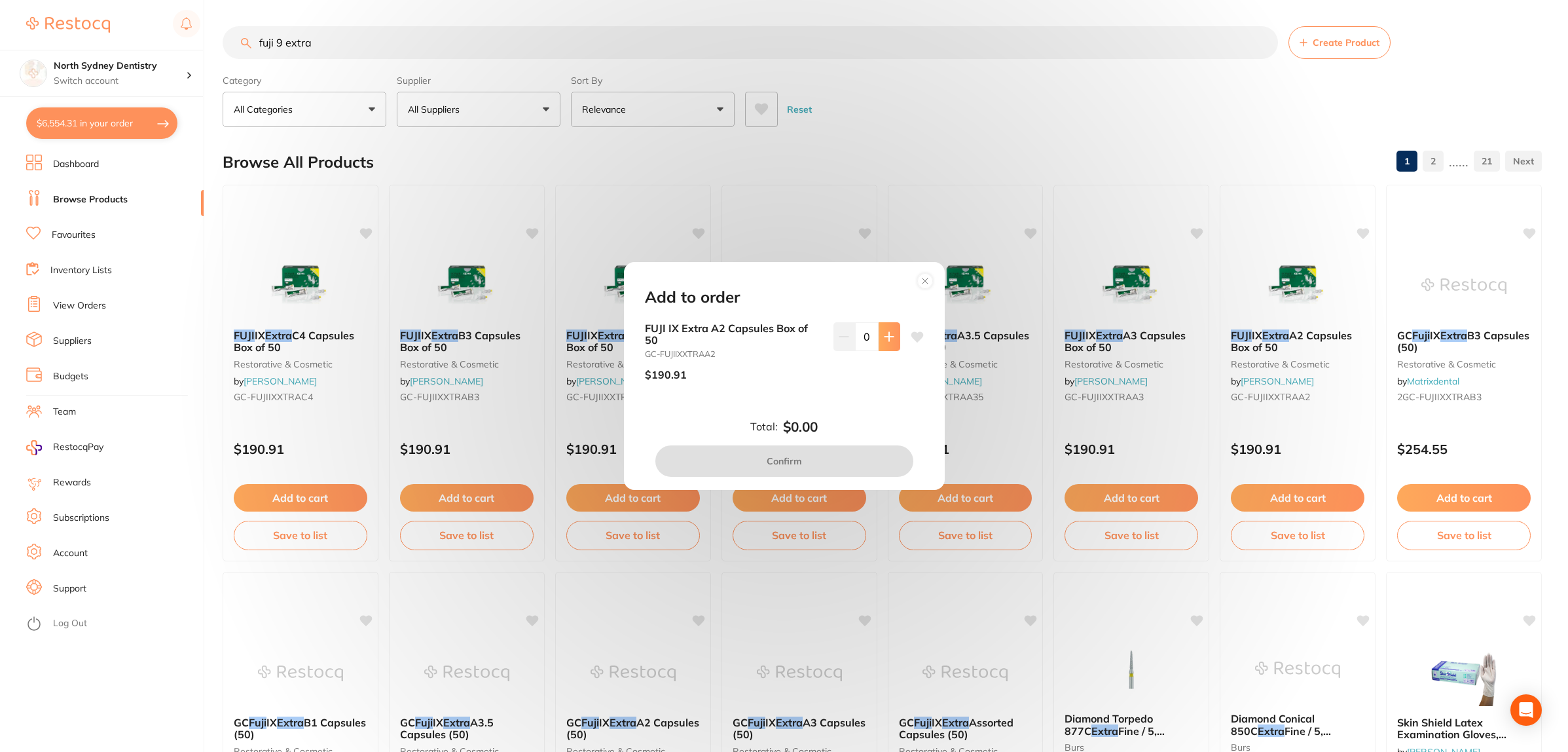
click at [889, 344] on button at bounding box center [889, 336] width 21 height 28
type input "1"
click at [815, 460] on button "Confirm" at bounding box center [784, 461] width 258 height 32
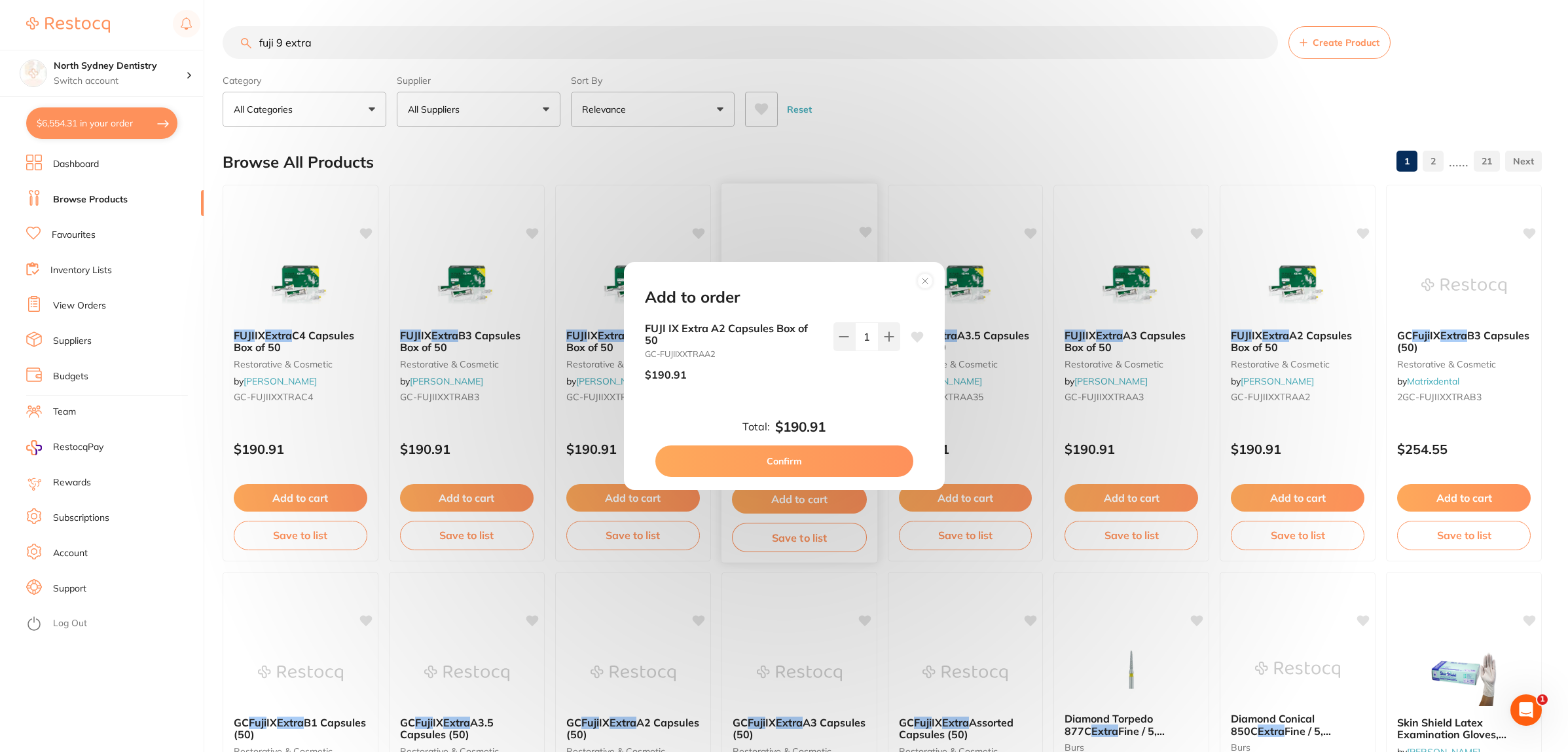
checkbox input "false"
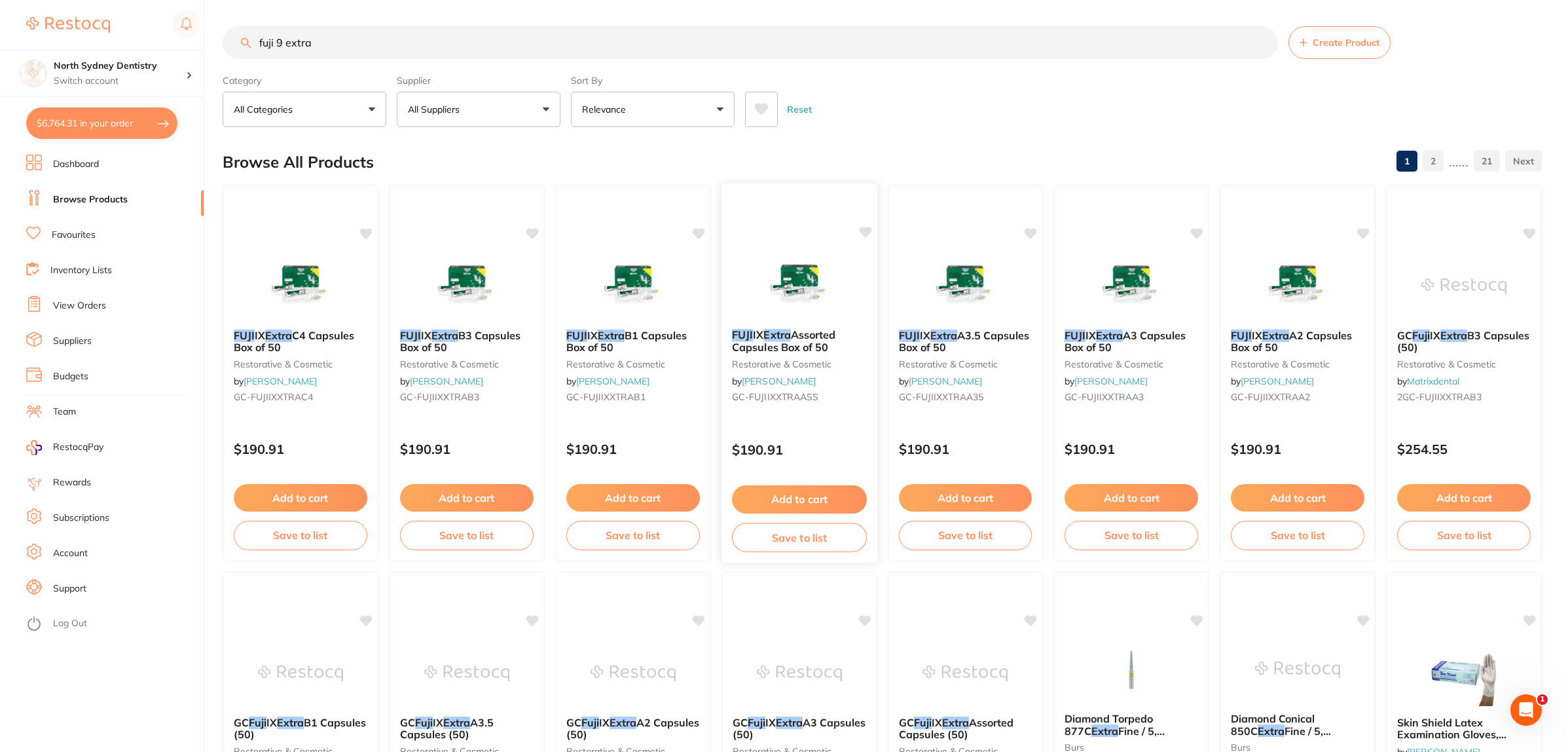
scroll to position [1743, 0]
drag, startPoint x: 365, startPoint y: 44, endPoint x: 0, endPoint y: 61, distance: 365.4
click at [0, 61] on div "$6,764.31 North Sydney Dentistry Switch account North Sydney Dentistry $6,764.3…" at bounding box center [784, 376] width 1568 height 752
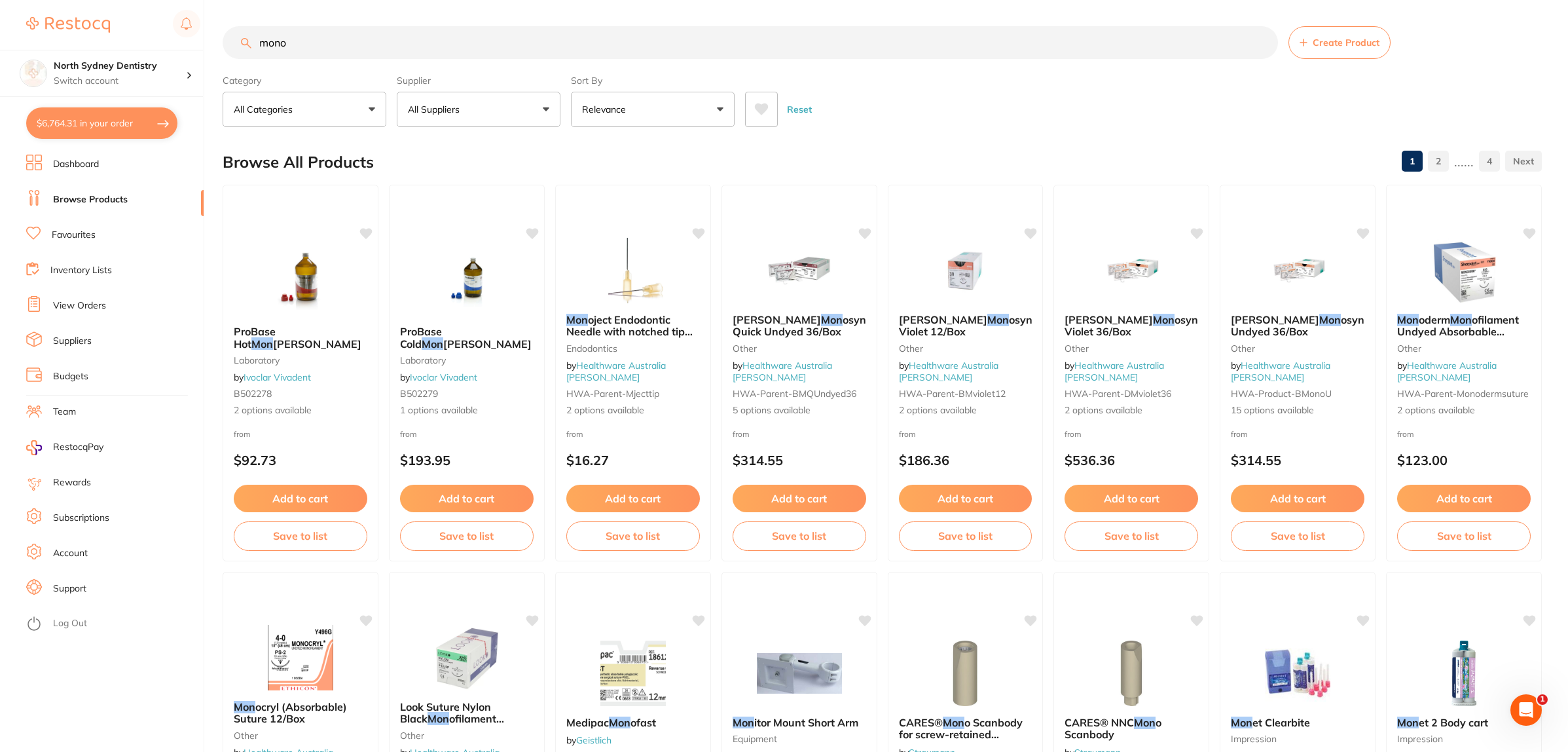
scroll to position [0, 0]
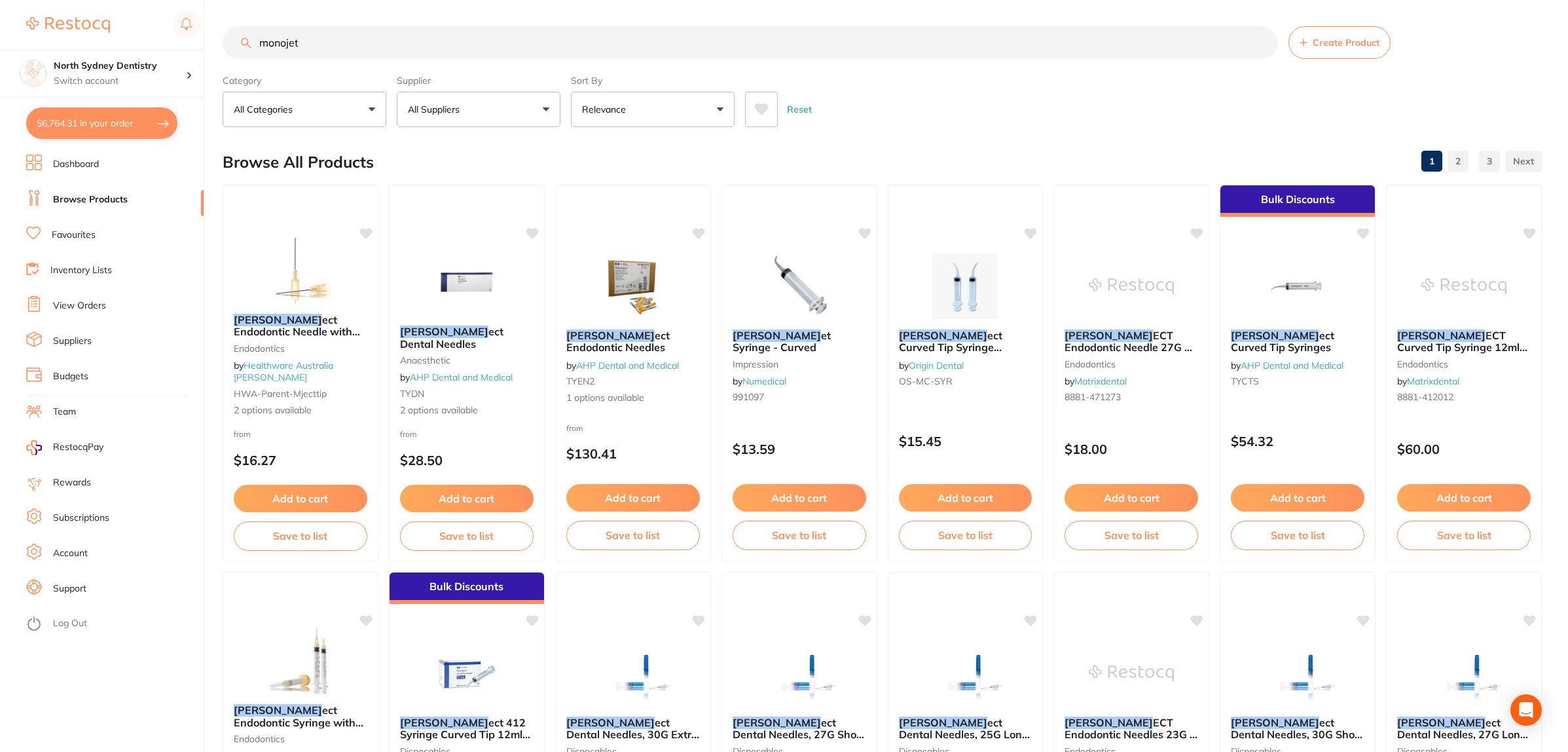
type input "monojet"
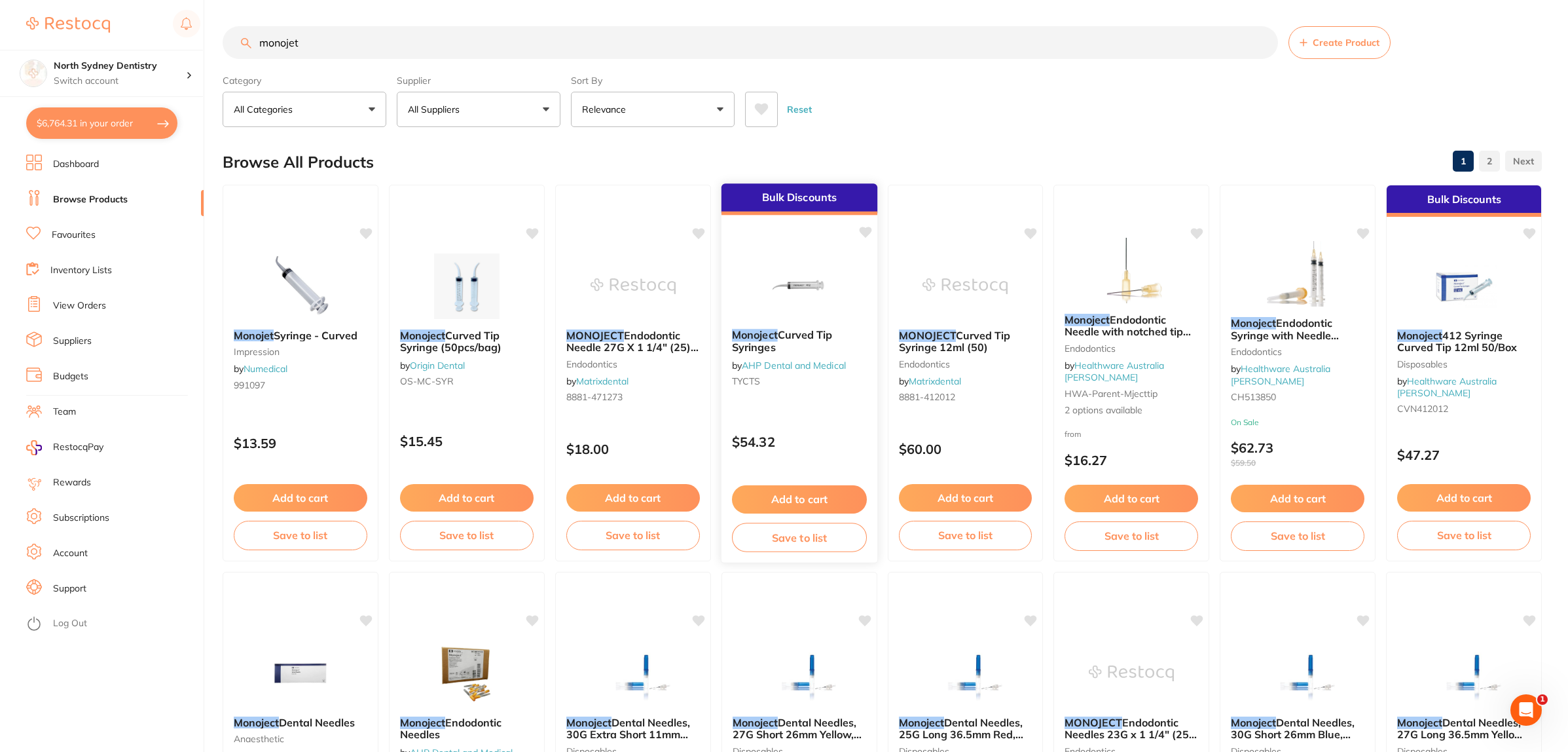
click at [800, 265] on img at bounding box center [799, 286] width 85 height 66
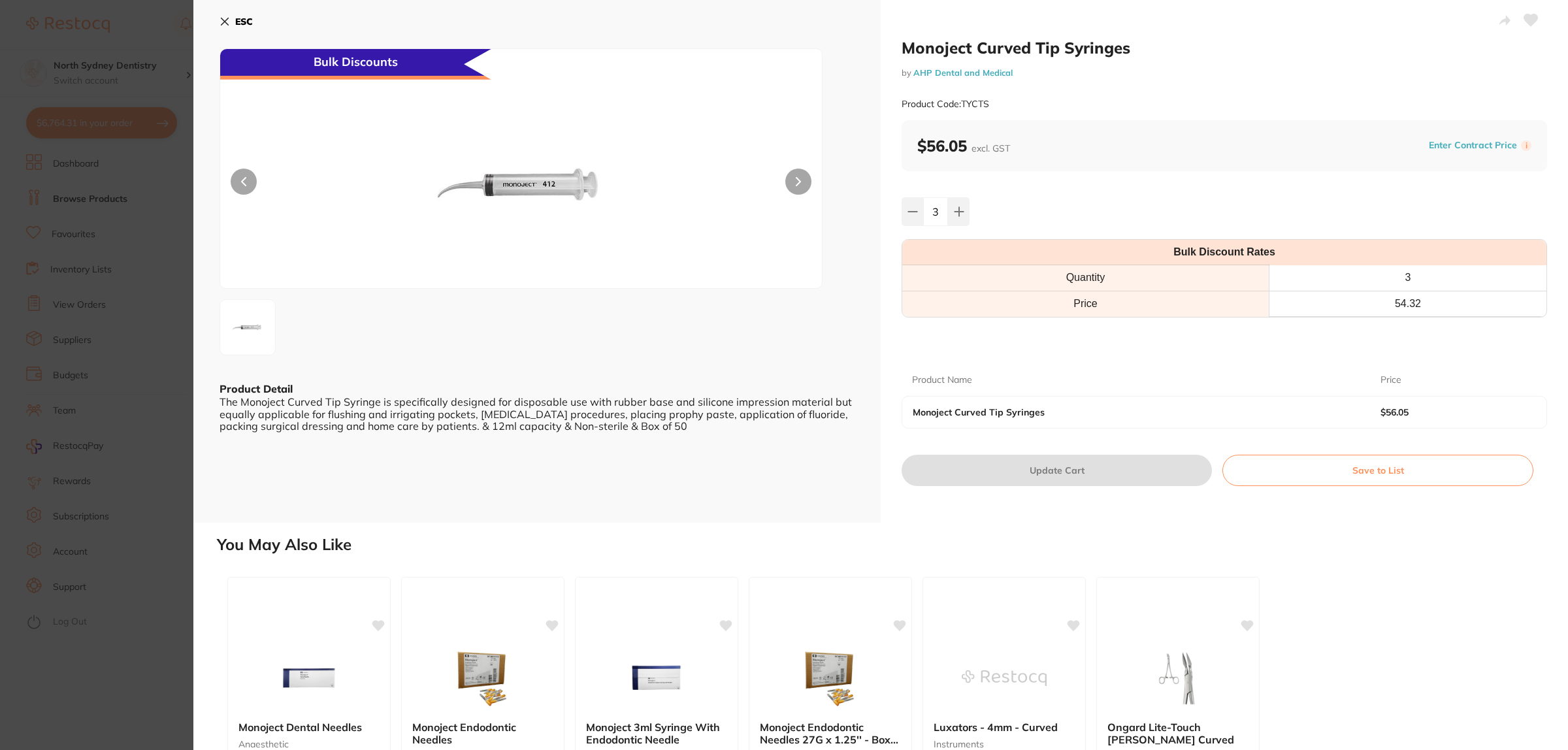
click at [115, 210] on section "Monoject Curved Tip Syringes by AHP Dental and Medical Product Code: TYCTS ESC …" at bounding box center [784, 375] width 1568 height 750
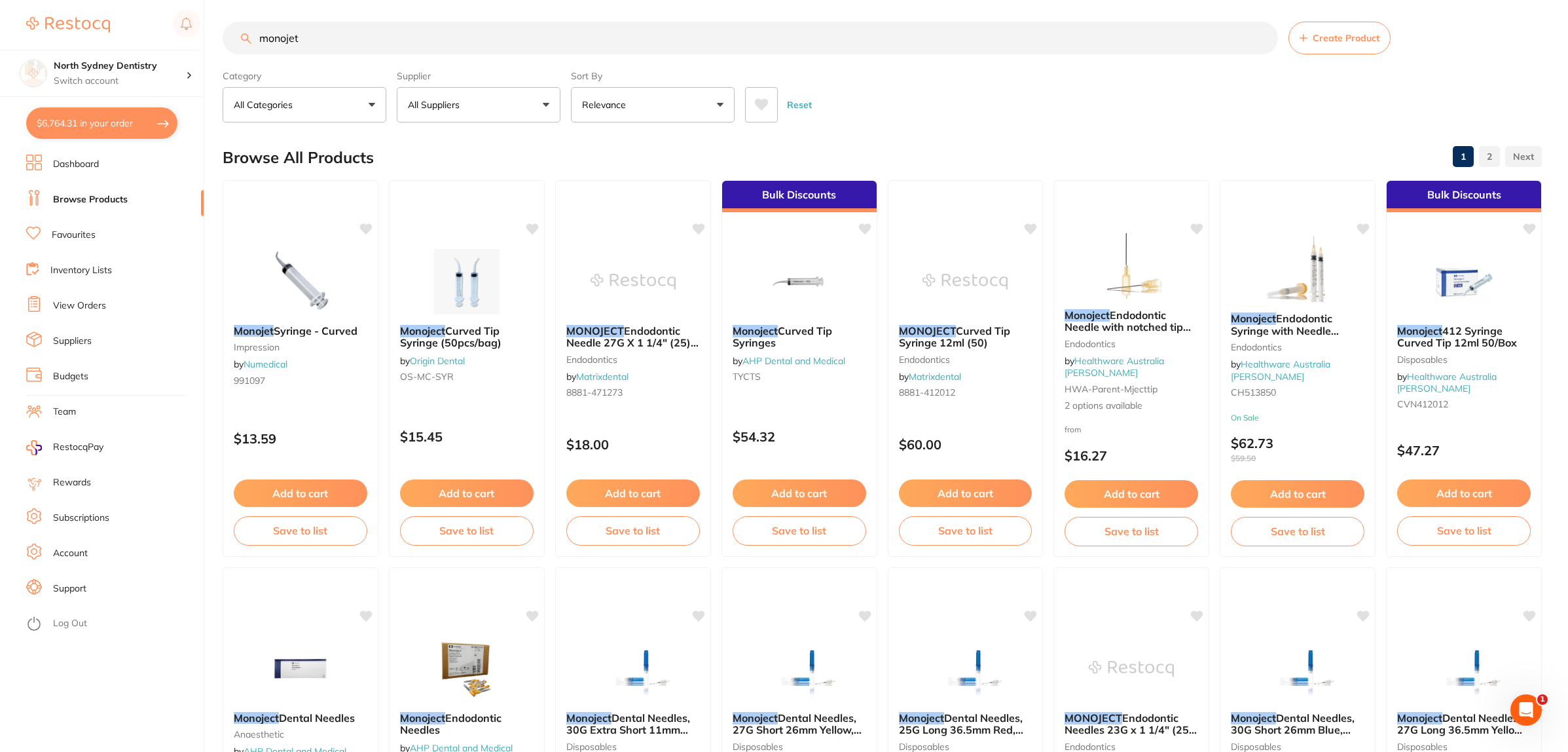
scroll to position [1743, 0]
click at [108, 127] on button "$6,764.31 in your order" at bounding box center [101, 123] width 151 height 32
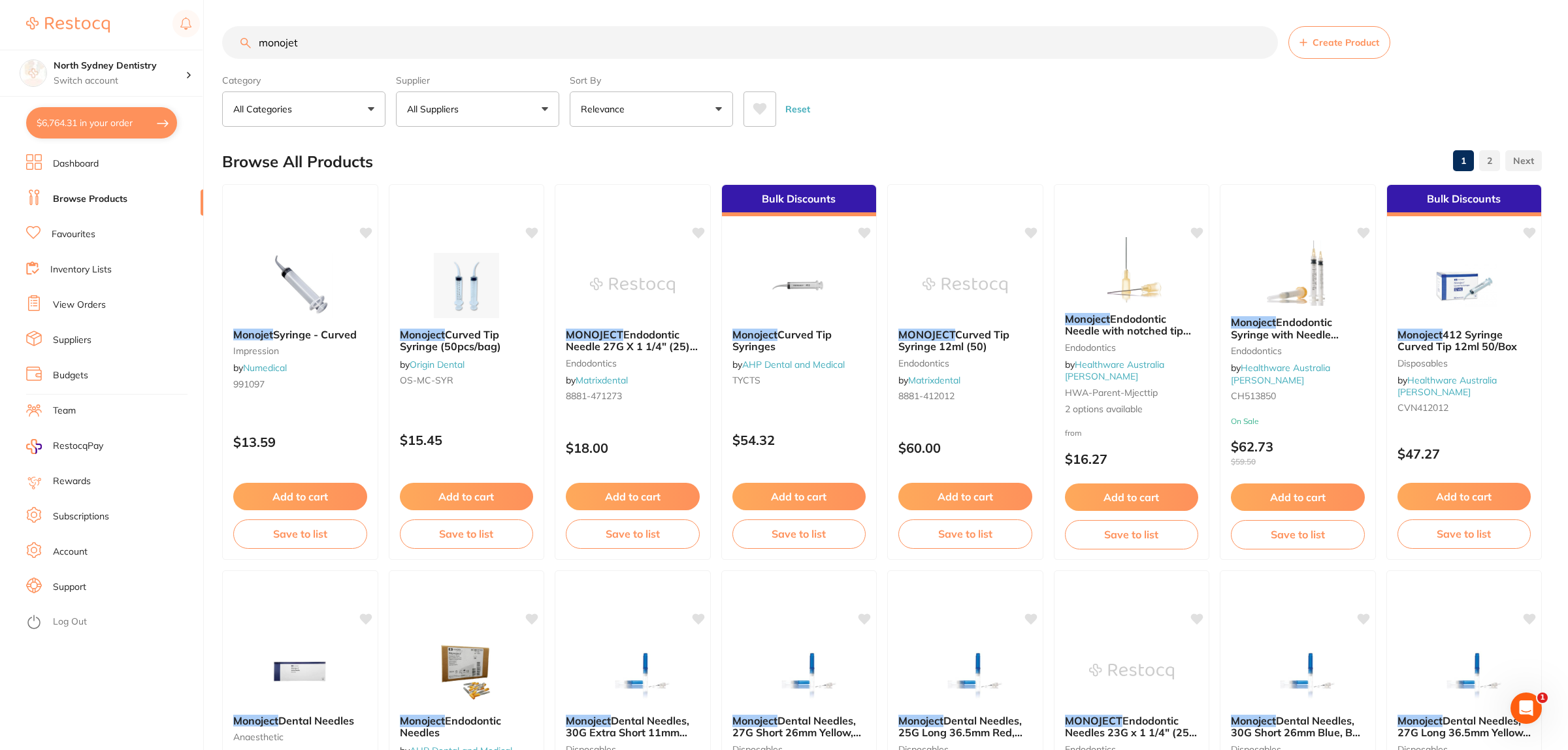
checkbox input "true"
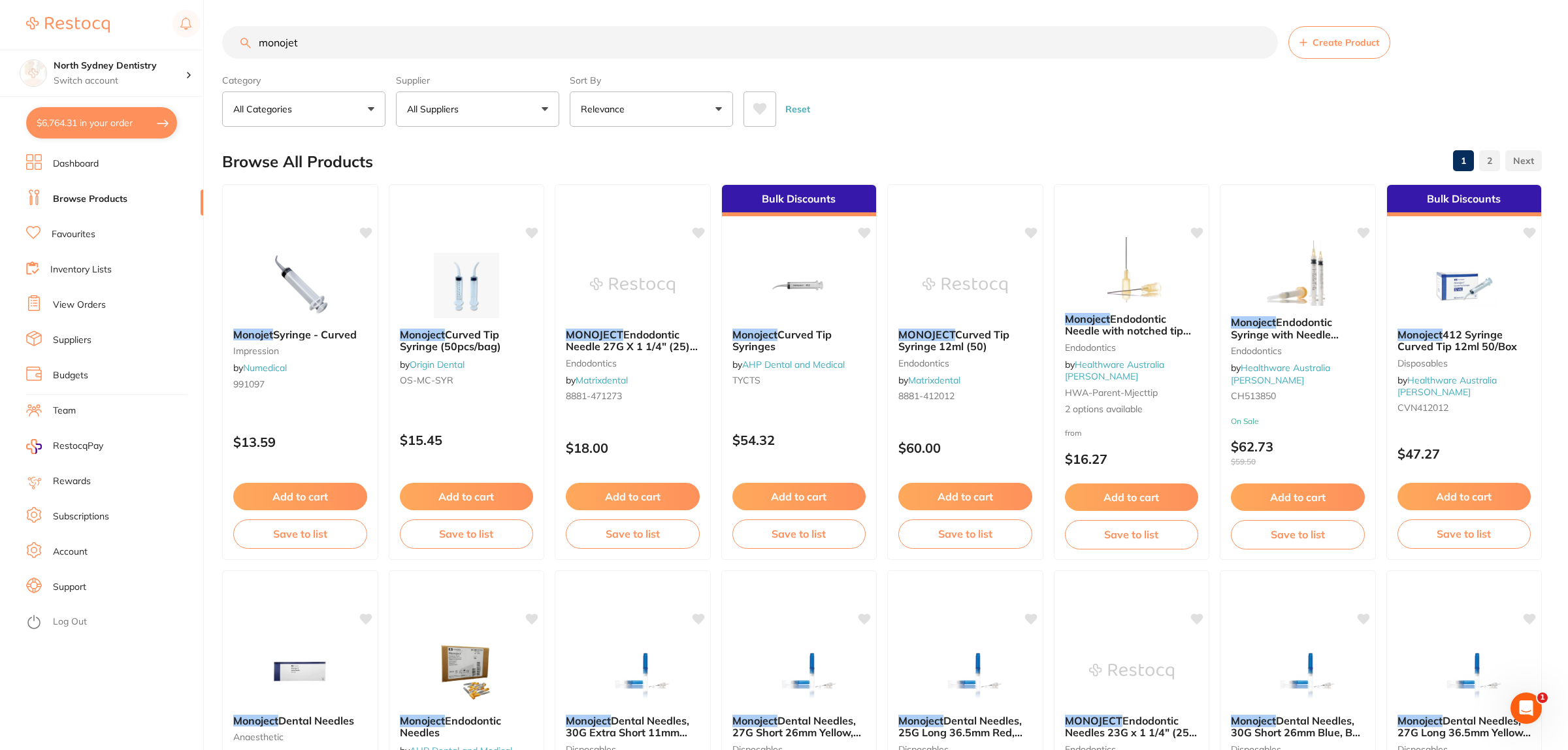
checkbox input "true"
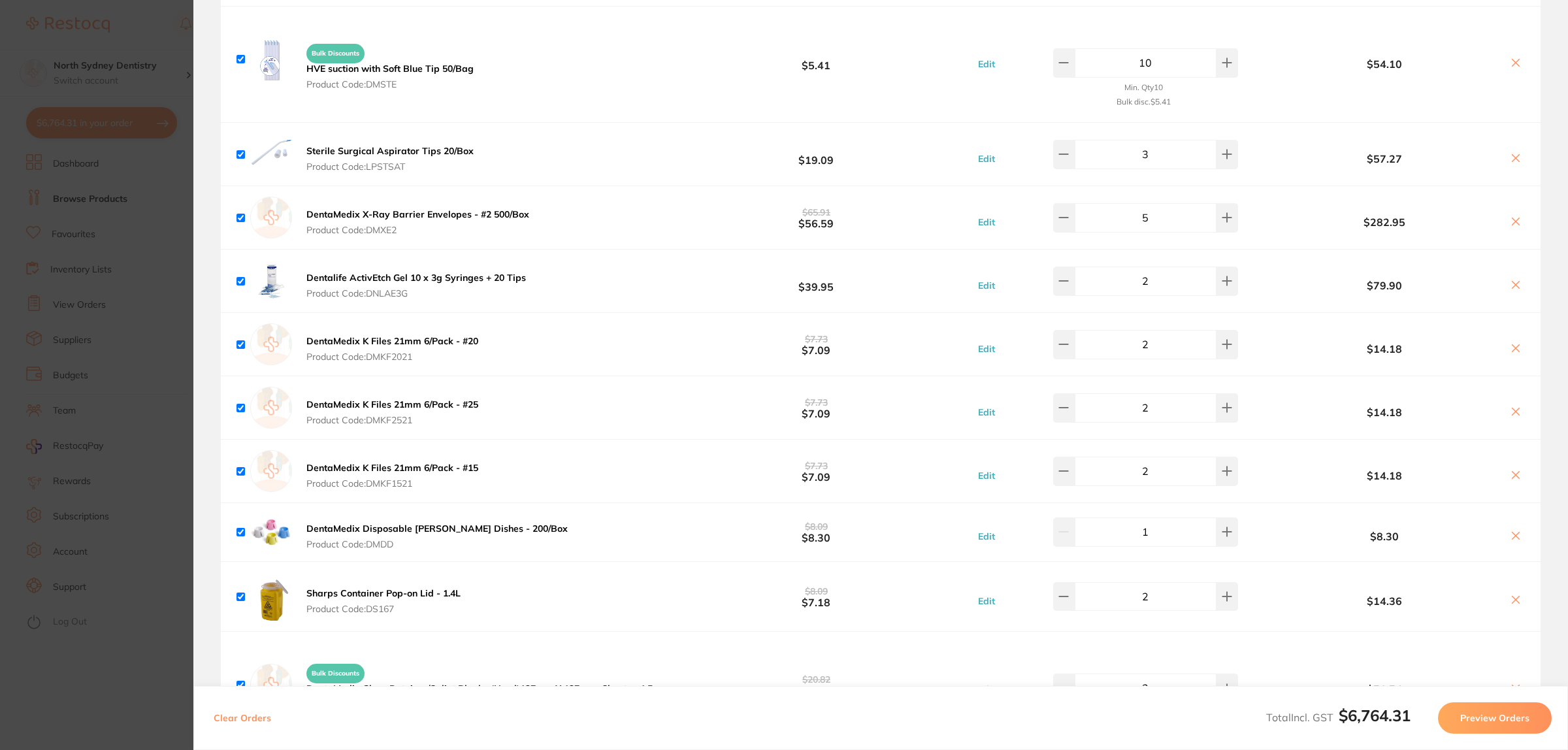
scroll to position [2718, 0]
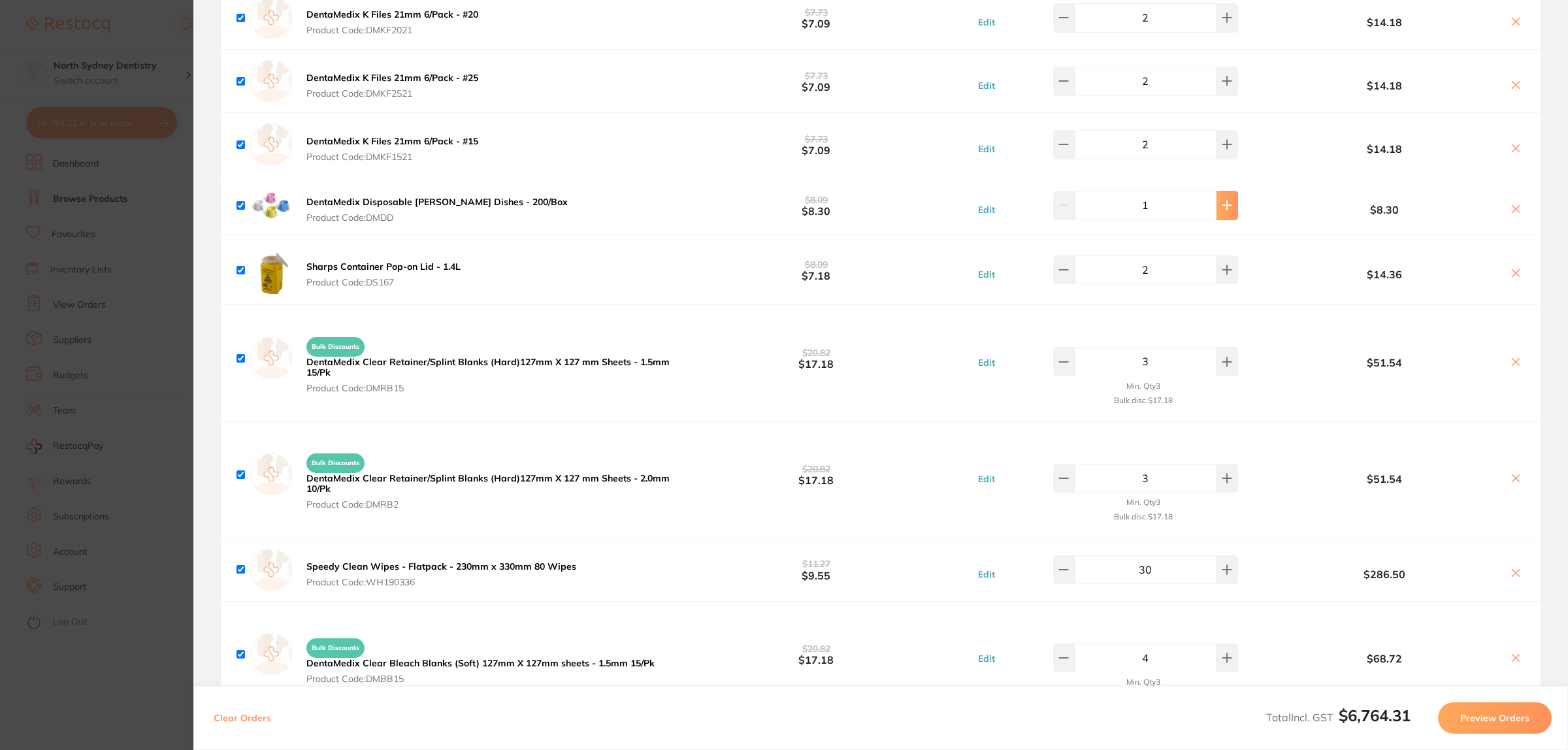
click at [1216, 214] on button at bounding box center [1227, 205] width 21 height 28
type input "2"
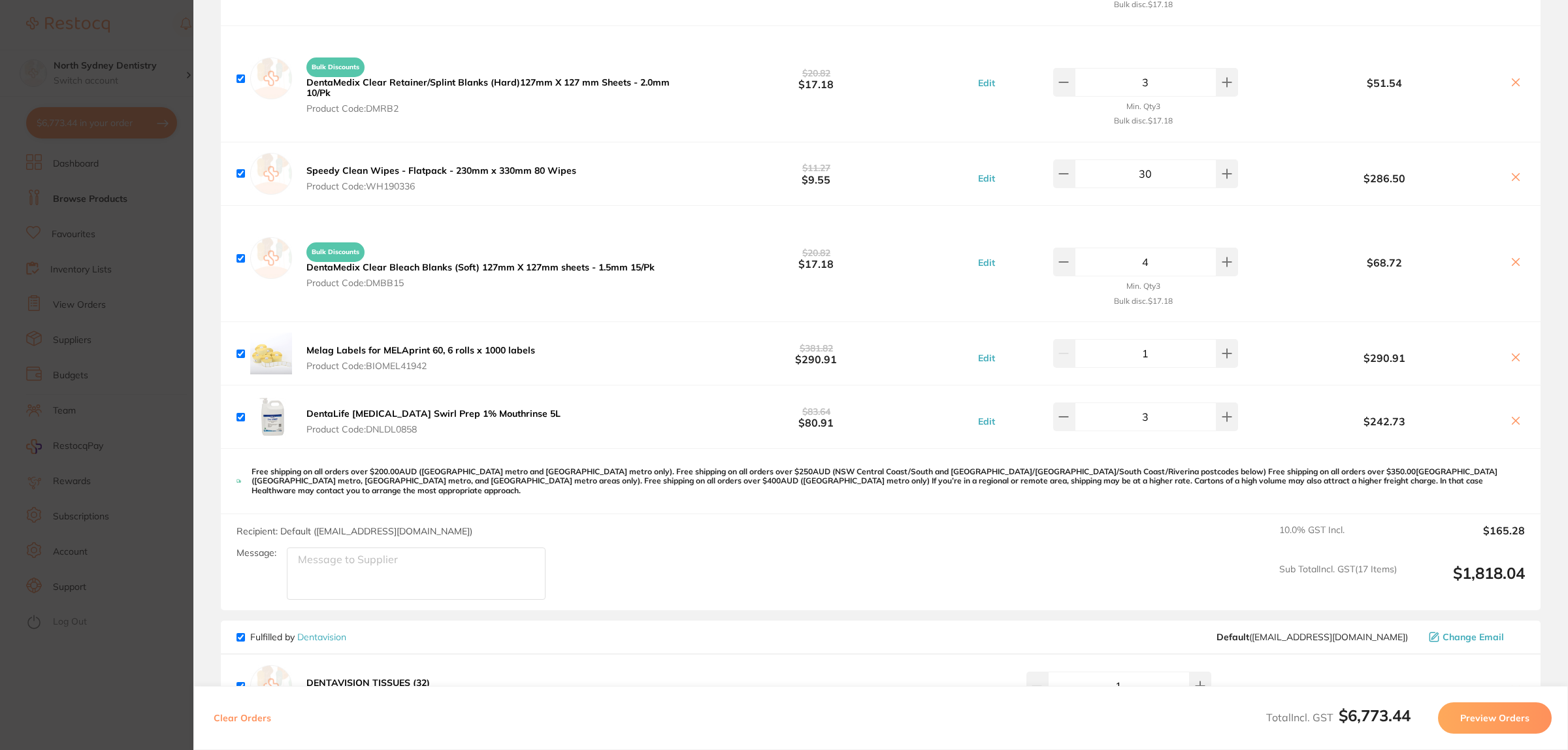
scroll to position [3290, 0]
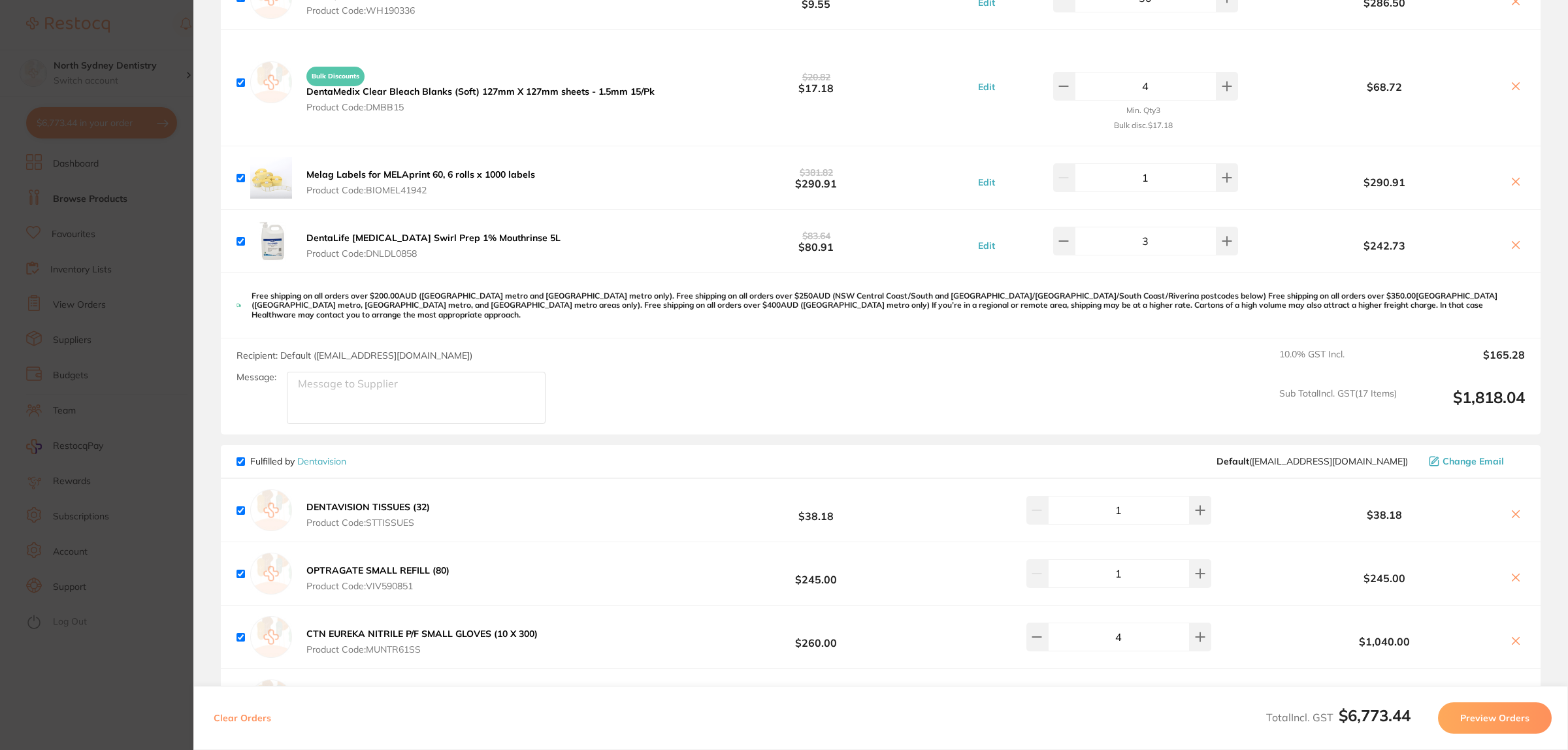
click at [327, 377] on textarea "Message:" at bounding box center [416, 398] width 259 height 52
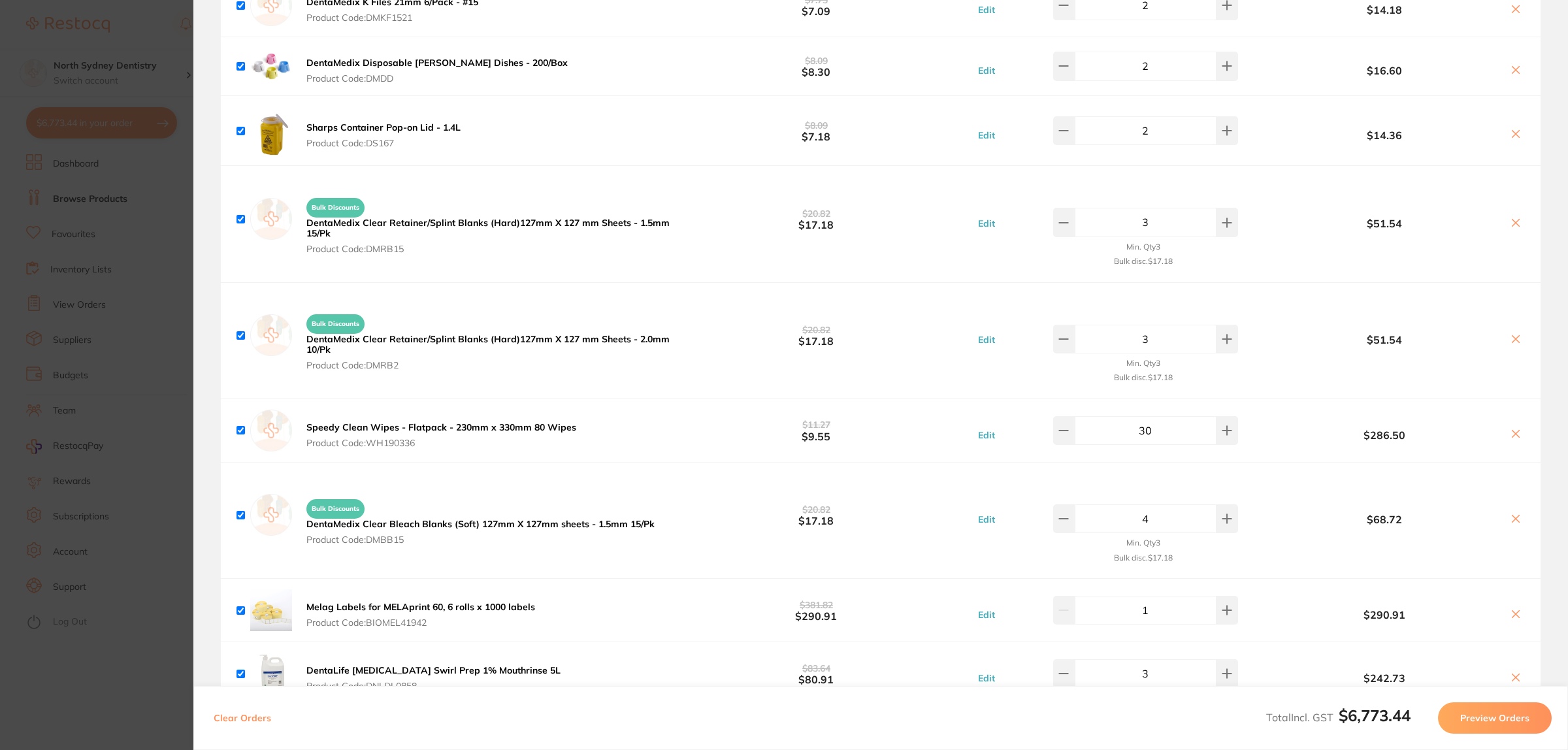
scroll to position [3208, 0]
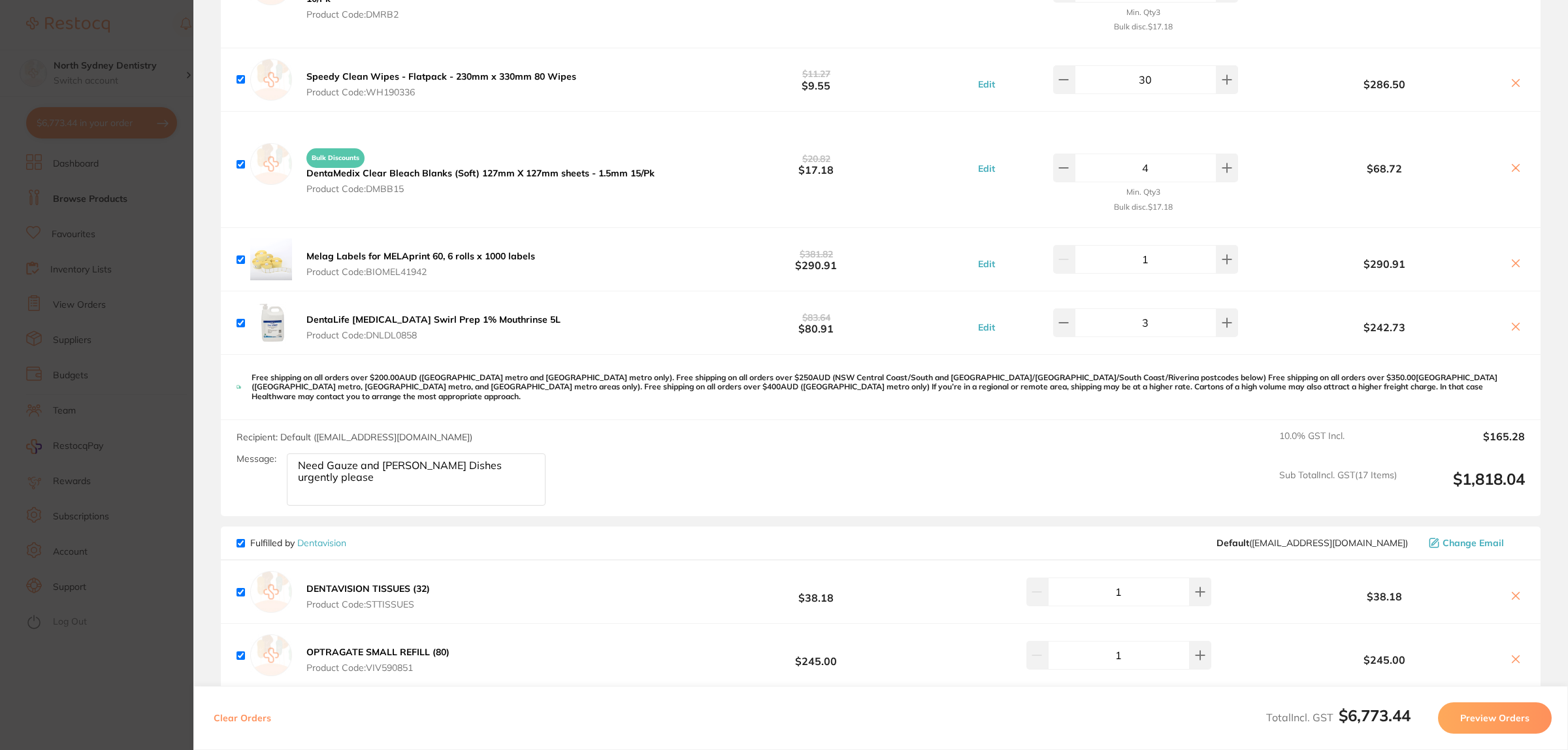
type textarea "Need Gauze and Dappen Dishes urgently please"
click at [36, 339] on section "Update RRP Set your pre negotiated price for this item. Item Agreed RRP (excl. …" at bounding box center [784, 375] width 1568 height 750
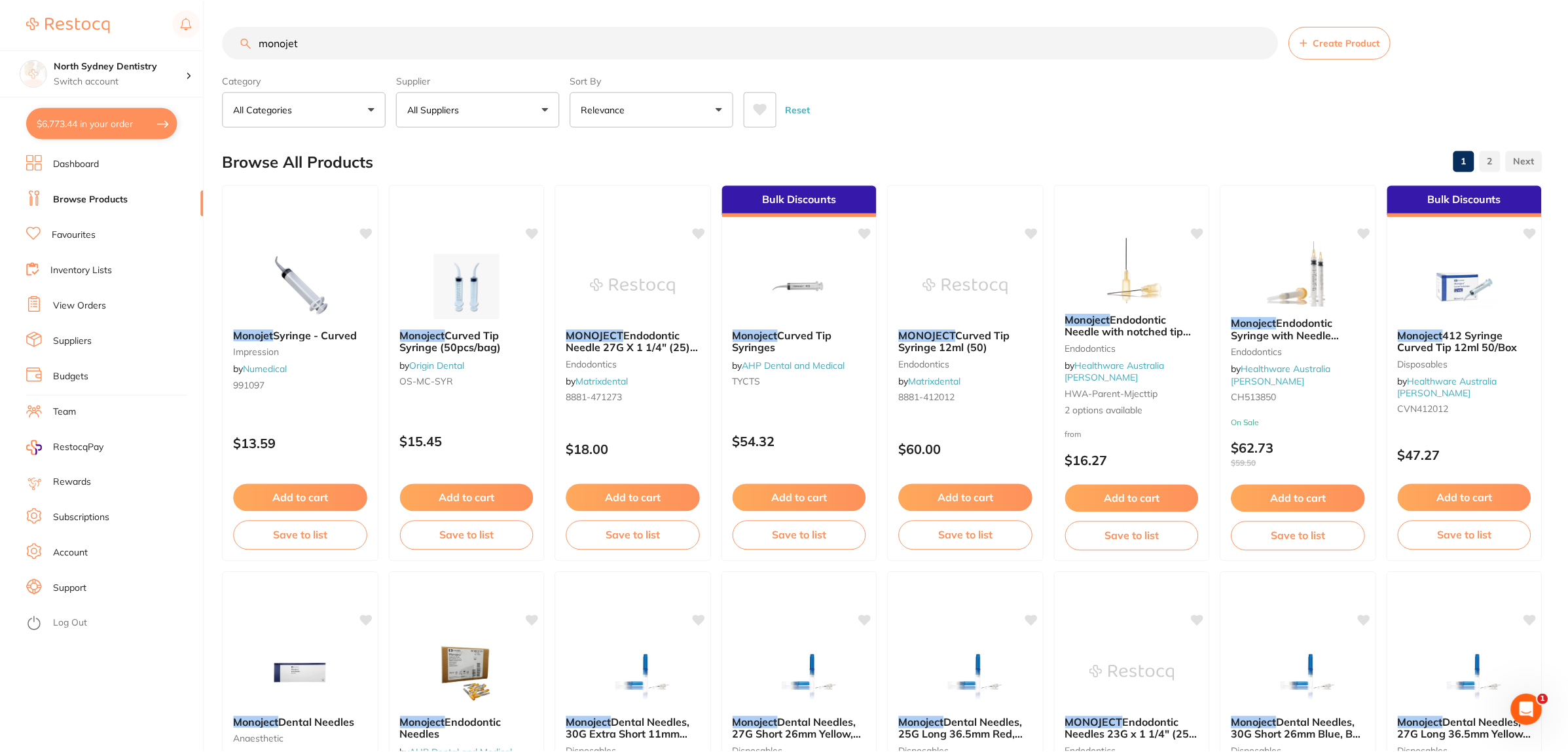
scroll to position [5, 0]
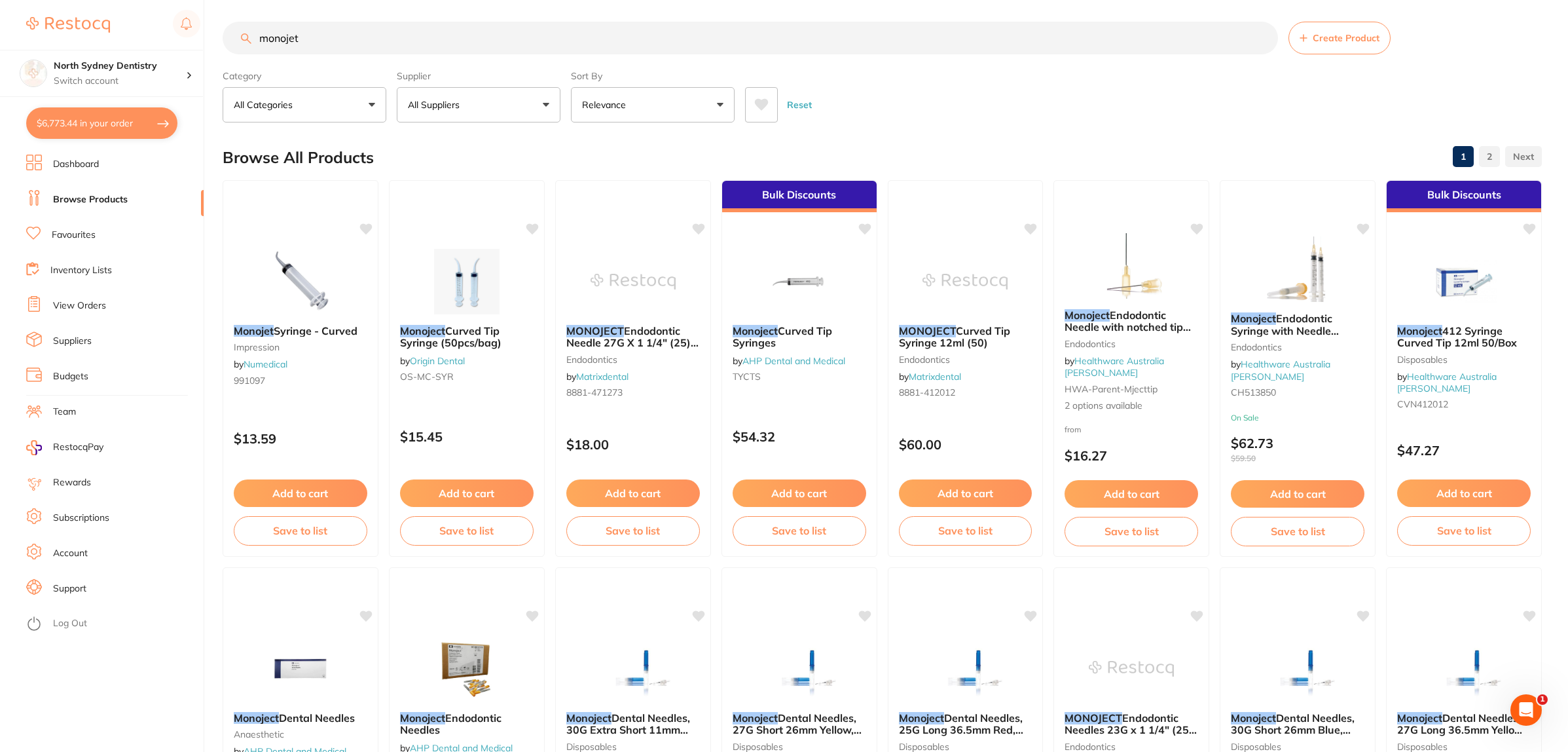
click at [85, 135] on button "$6,773.44 in your order" at bounding box center [101, 123] width 151 height 32
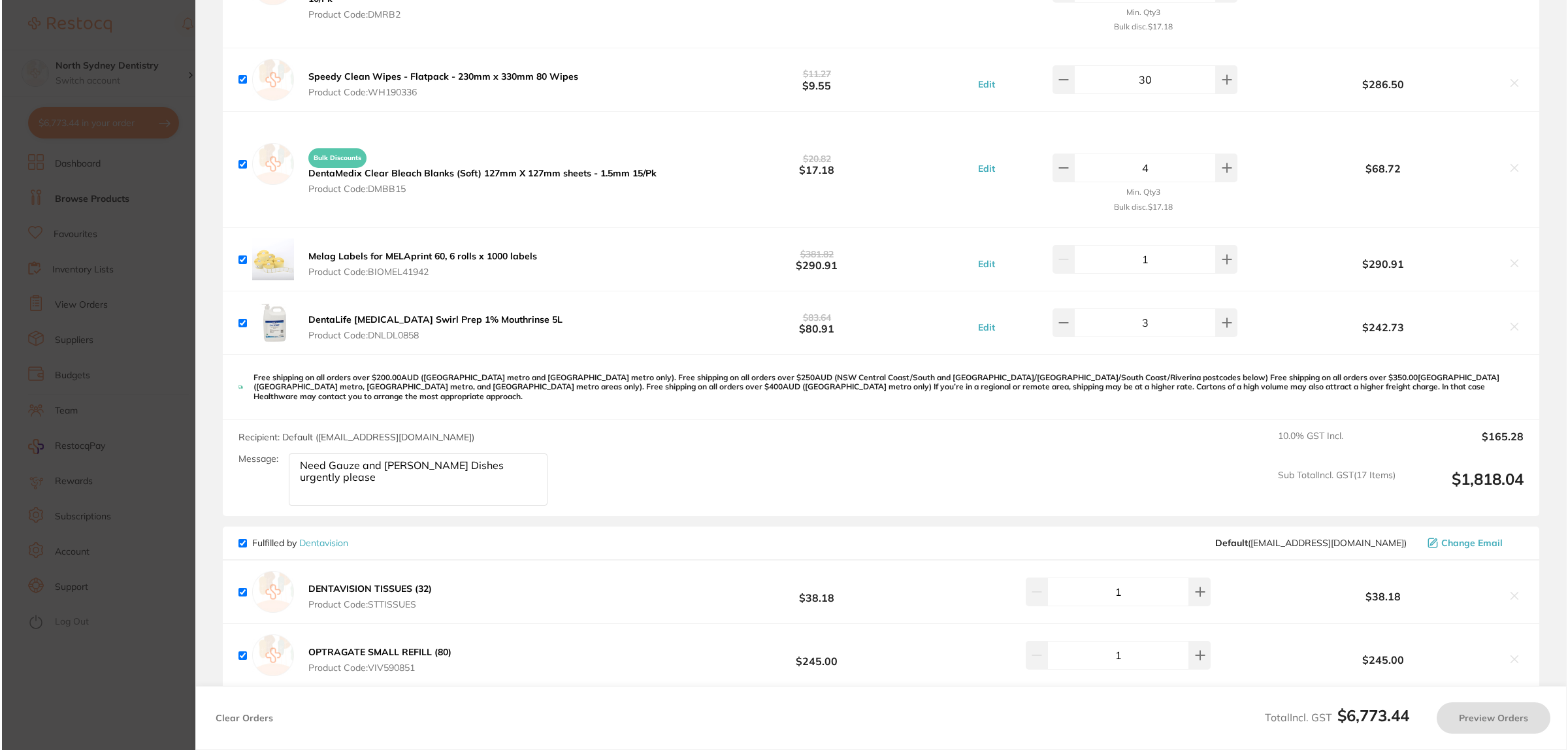
scroll to position [0, 0]
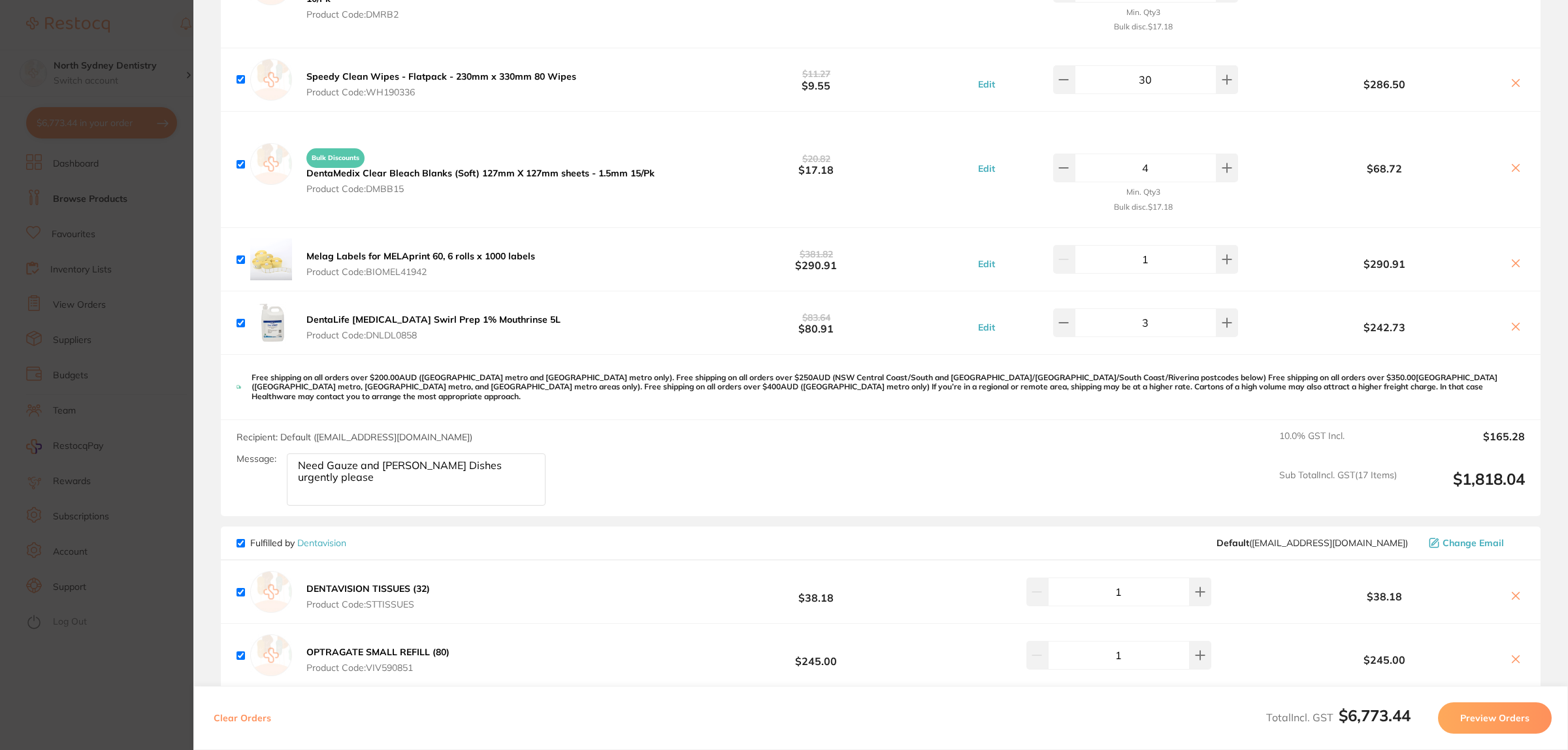
click at [105, 164] on section "Update RRP Set your pre negotiated price for this item. Item Agreed RRP (excl. …" at bounding box center [784, 375] width 1568 height 750
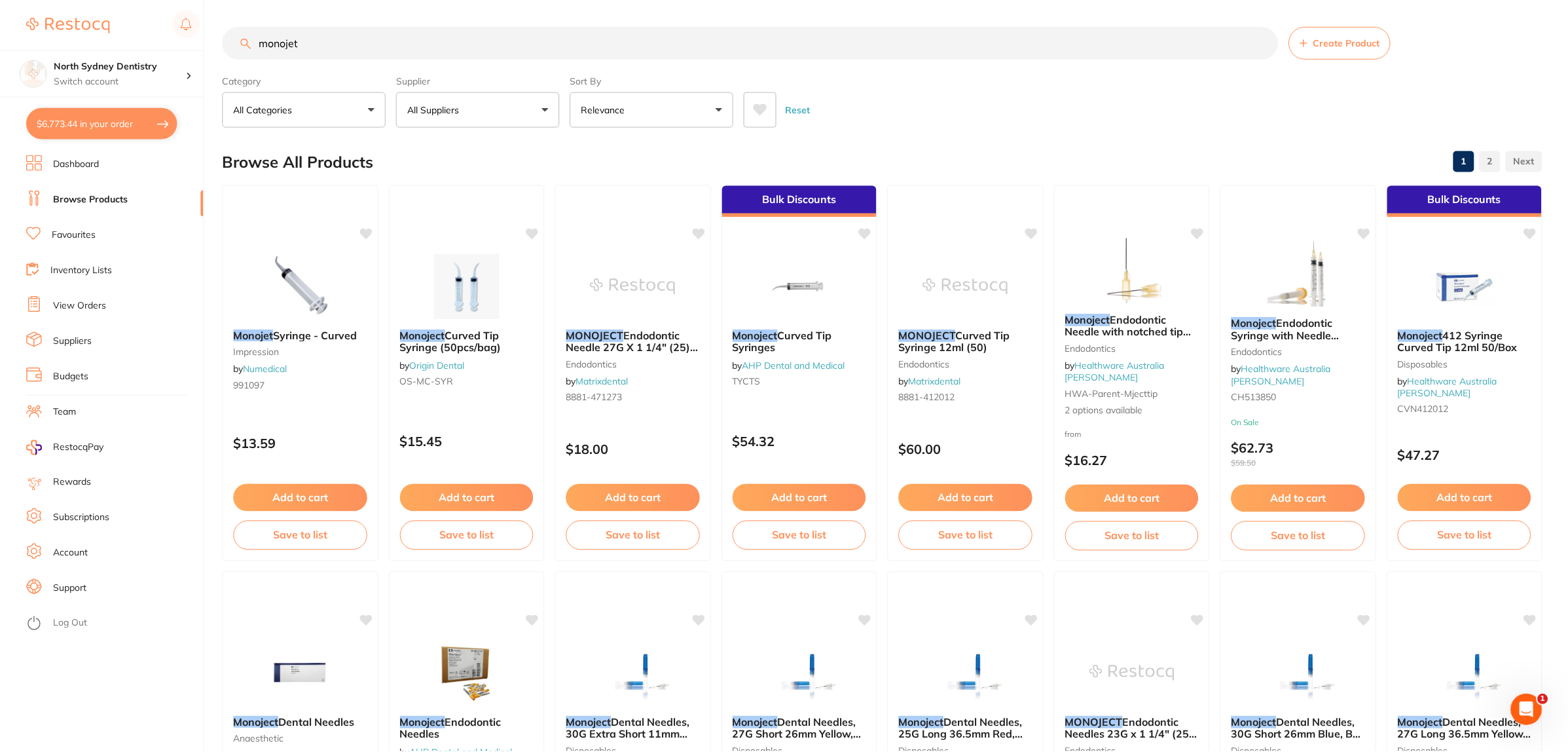
scroll to position [5, 0]
